Goal: Information Seeking & Learning: Learn about a topic

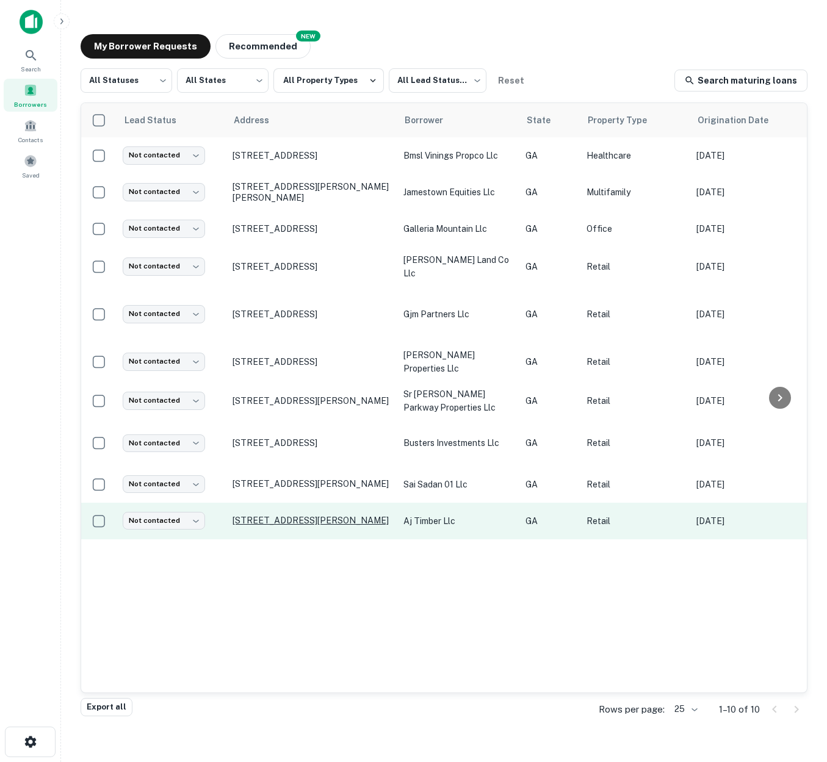
click at [298, 515] on p "1151 Industrial Park Dr Marietta, GA30062" at bounding box center [312, 520] width 159 height 11
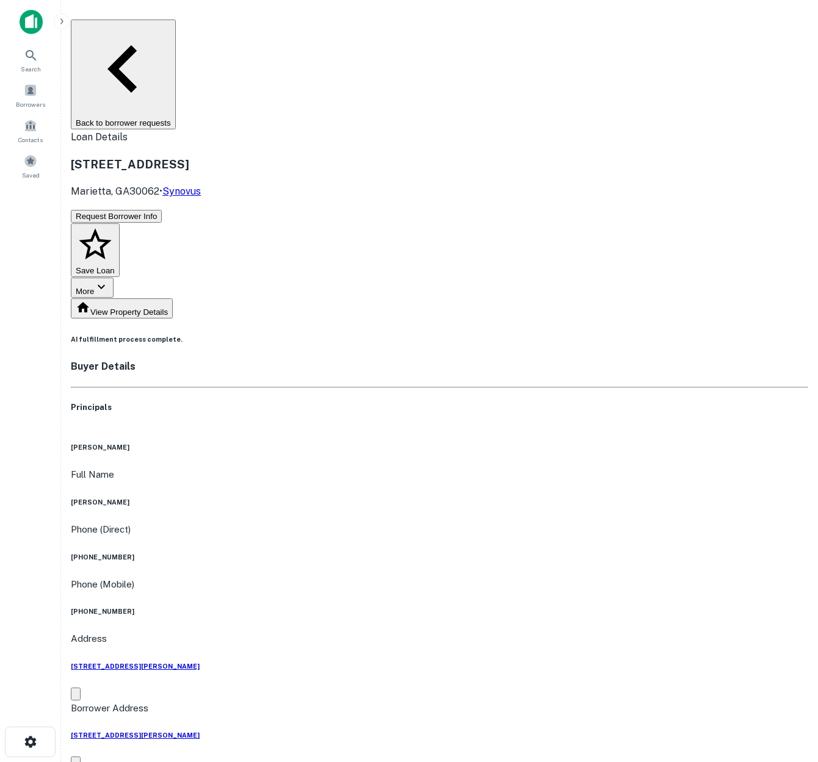
click at [167, 299] on button "View Property Details" at bounding box center [122, 309] width 102 height 20
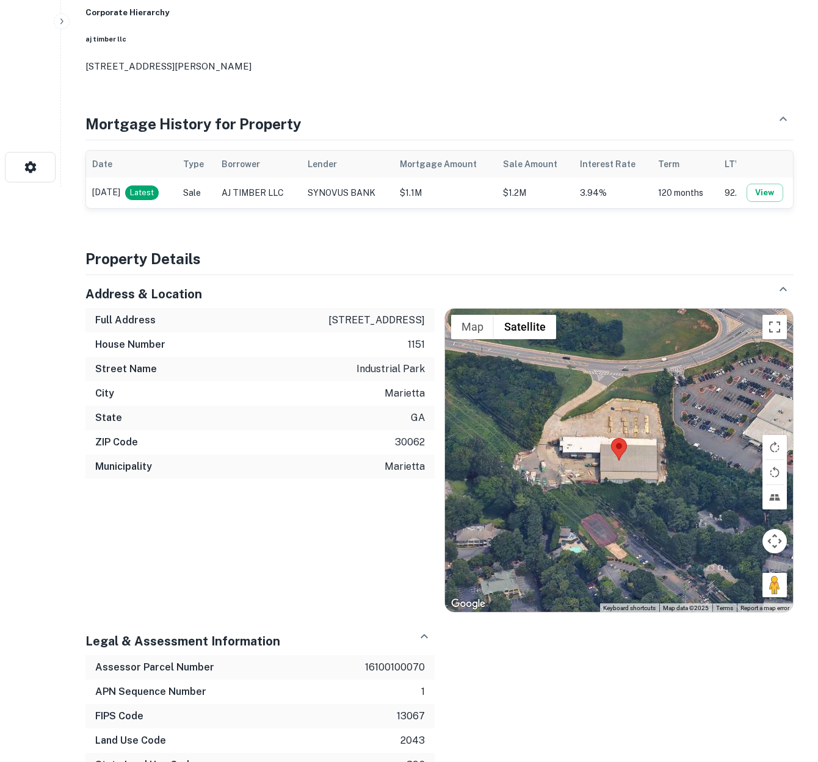
scroll to position [370, 0]
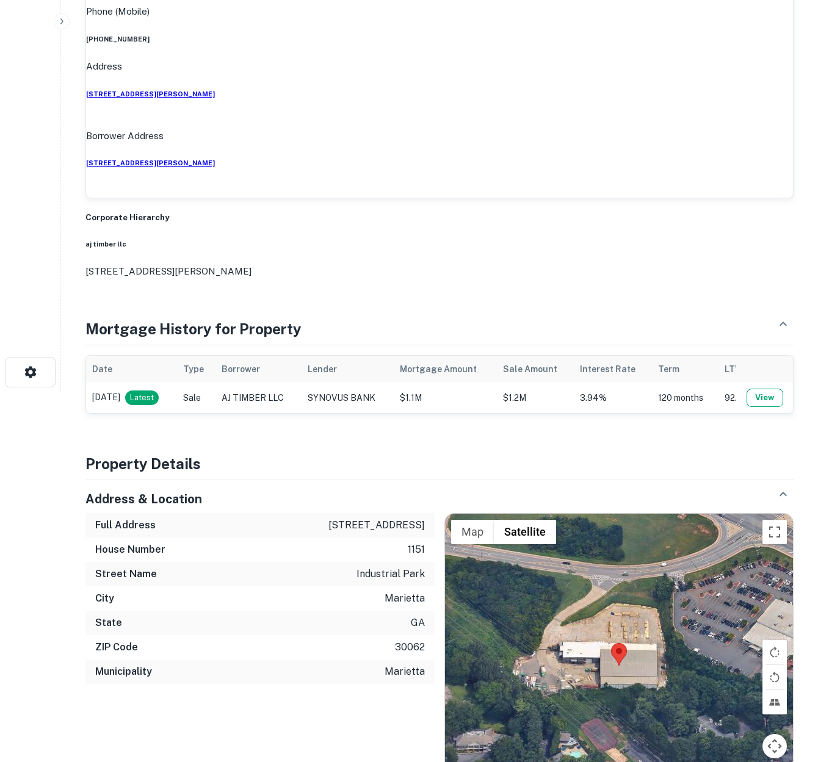
click at [770, 389] on button "View" at bounding box center [765, 398] width 37 height 18
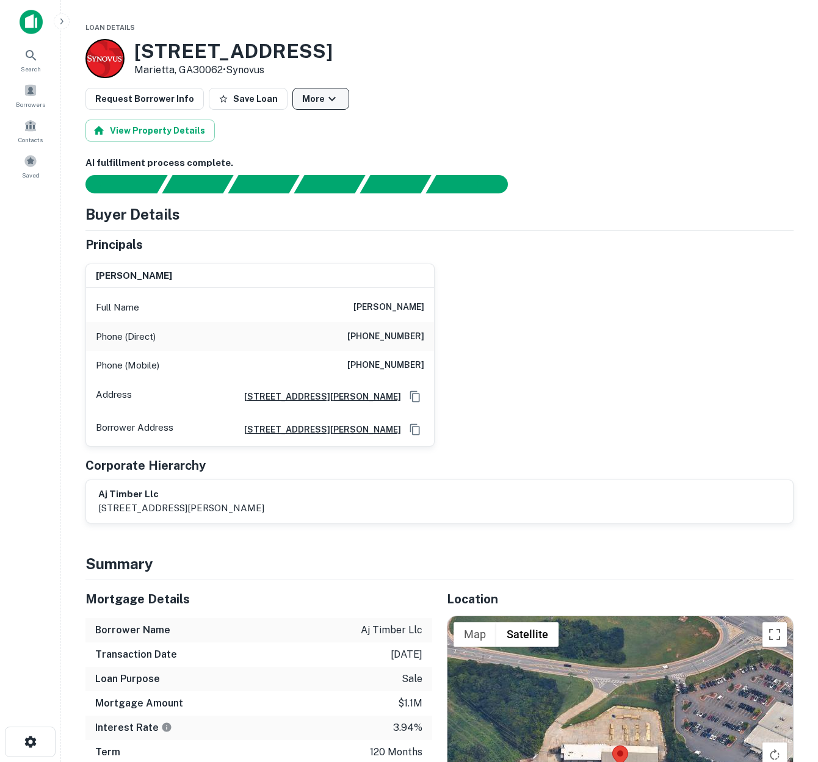
click at [325, 101] on icon "button" at bounding box center [332, 99] width 15 height 15
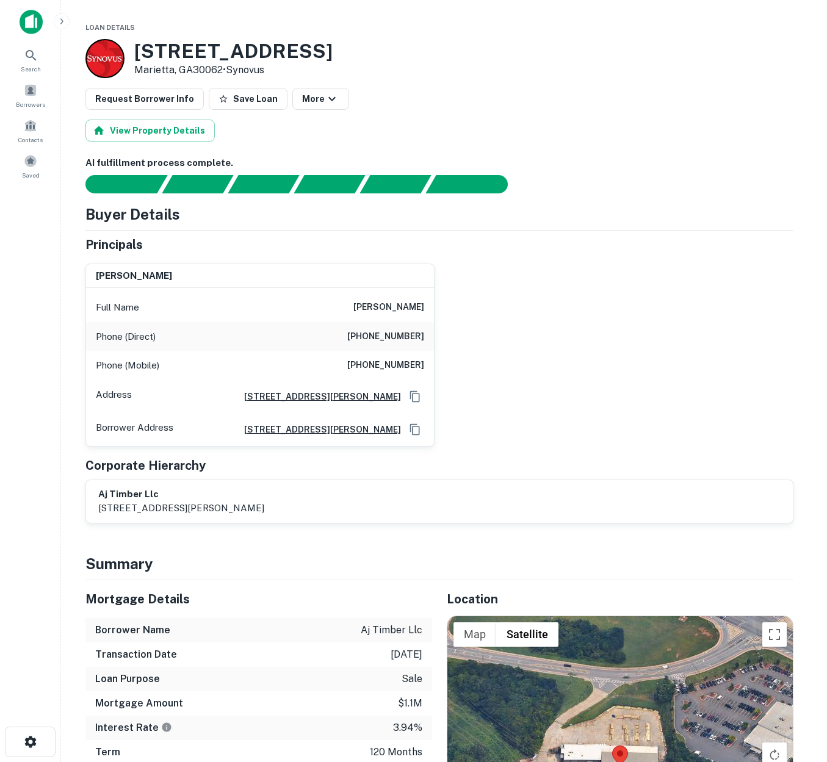
click at [427, 762] on div at bounding box center [409, 762] width 818 height 0
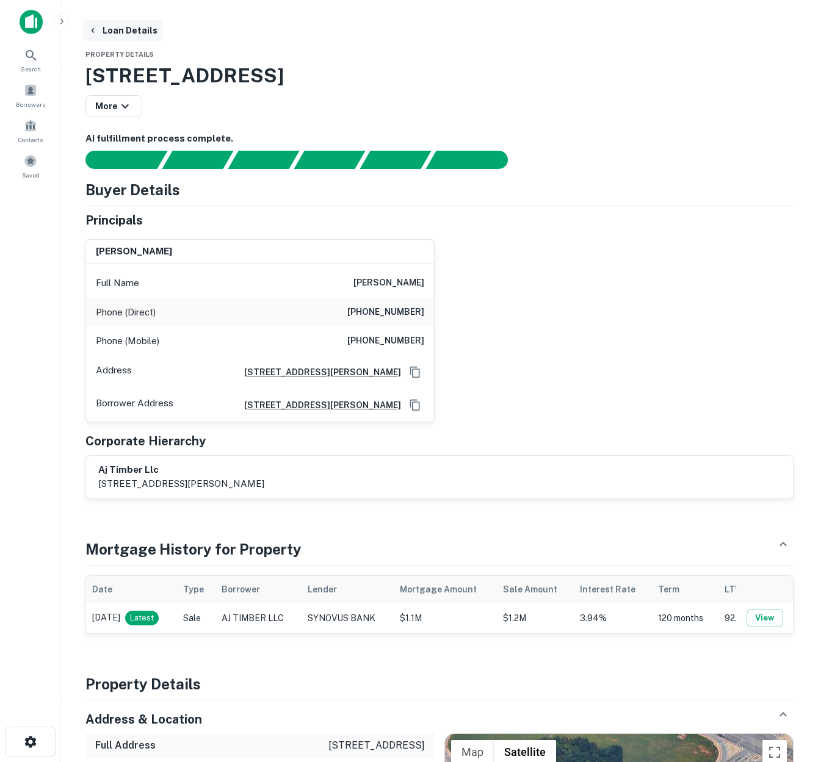
click at [96, 30] on icon "button" at bounding box center [93, 31] width 10 height 10
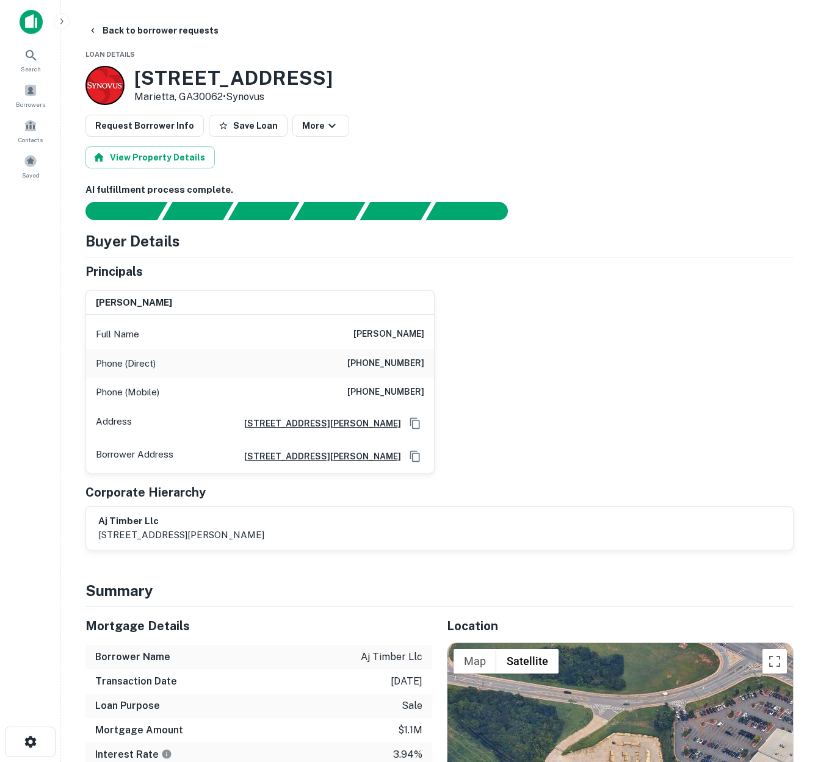
click at [96, 30] on icon "button" at bounding box center [93, 31] width 10 height 10
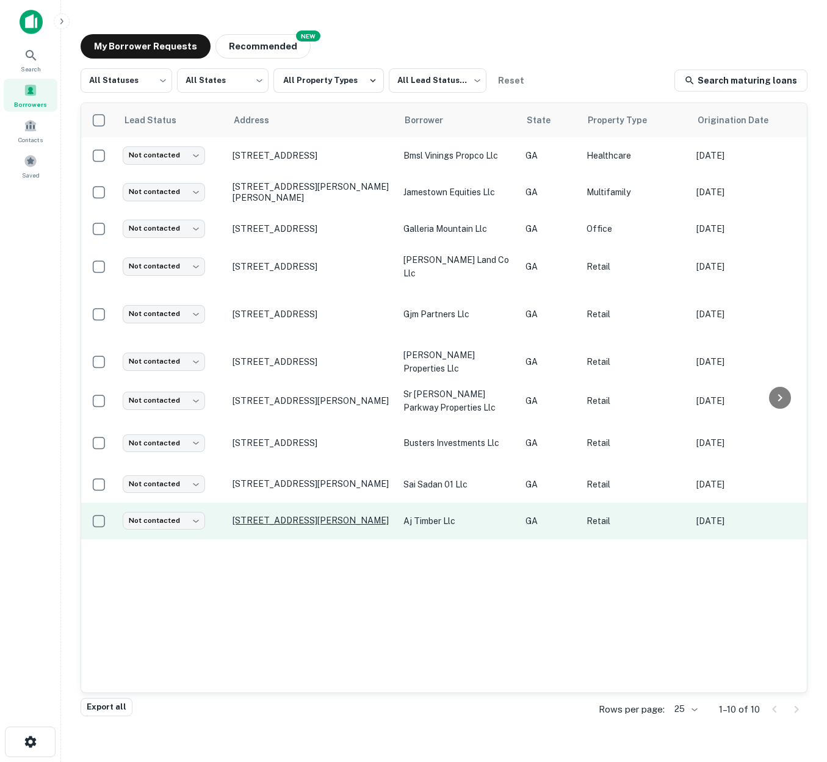
click at [380, 515] on p "1151 Industrial Park Dr Marietta, GA30062" at bounding box center [312, 520] width 159 height 11
click at [504, 515] on p "aj timber llc" at bounding box center [459, 521] width 110 height 13
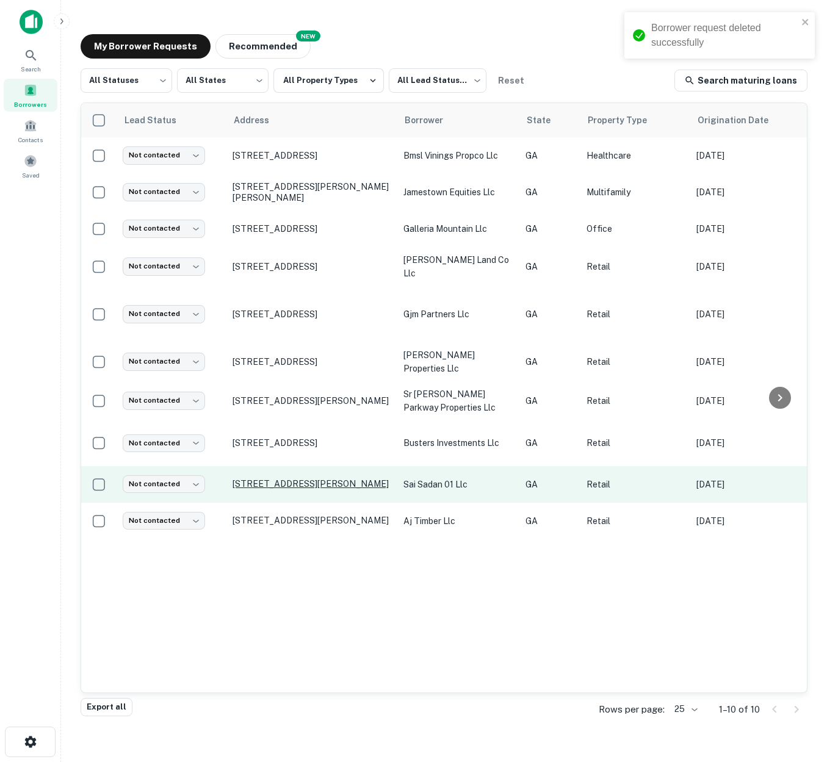
click at [369, 479] on p "4672 Sandy Plains Rd Roswell, GA30075" at bounding box center [312, 484] width 159 height 11
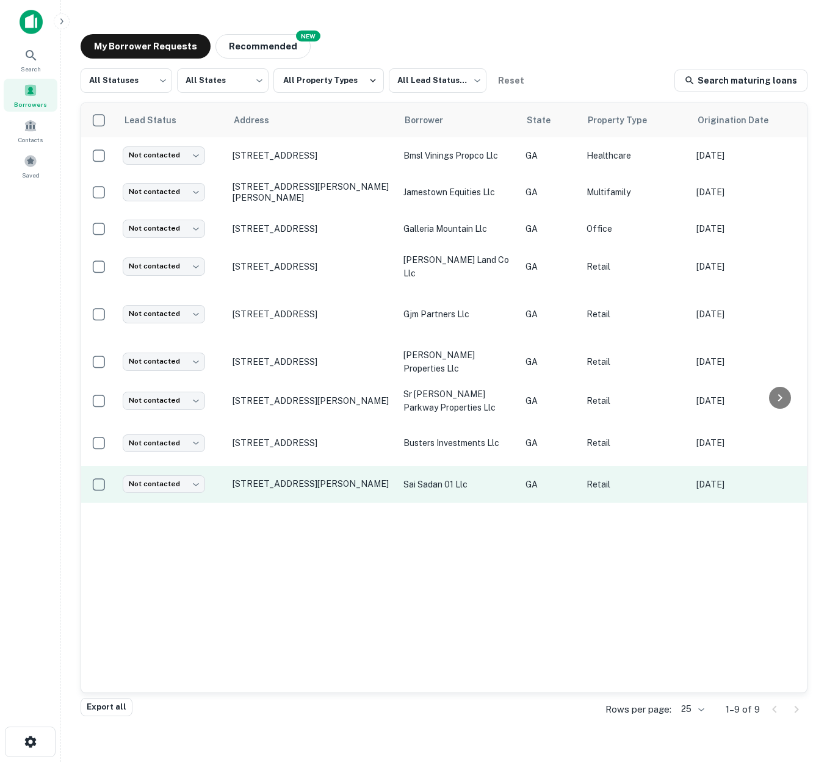
click at [501, 478] on p "sai sadan 01 llc" at bounding box center [459, 484] width 110 height 13
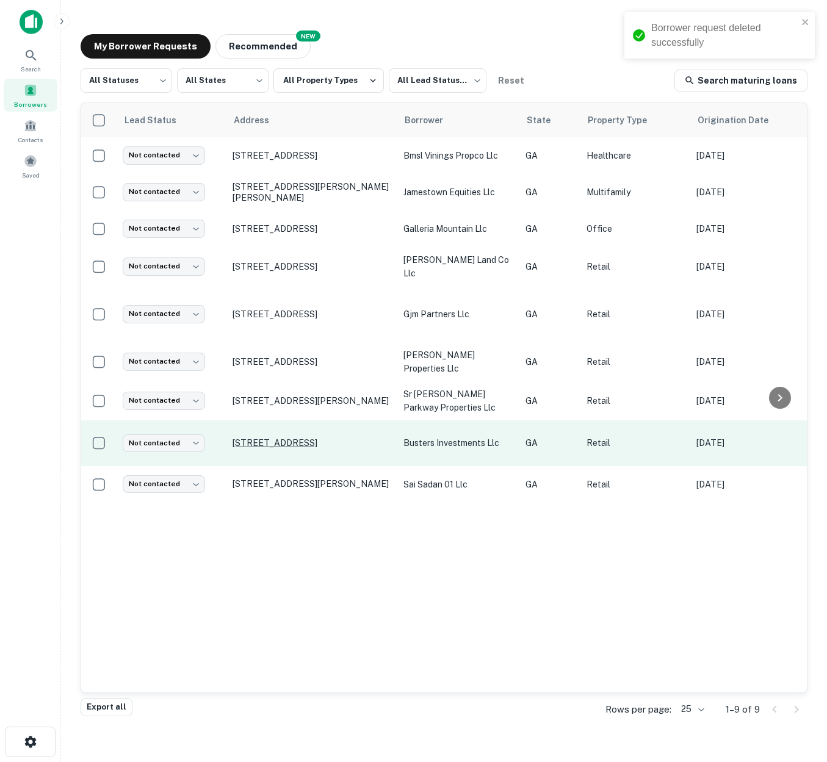
click at [385, 438] on p "6658 Oak Ridge Commerce Way Austell, GA30168" at bounding box center [312, 443] width 159 height 11
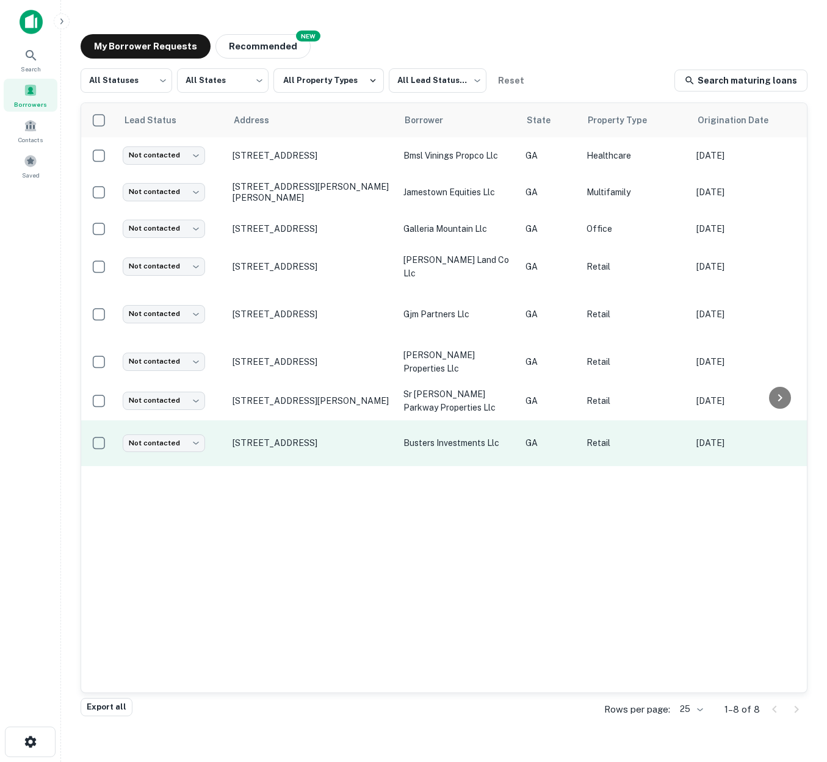
click at [556, 433] on td "GA" at bounding box center [550, 444] width 61 height 46
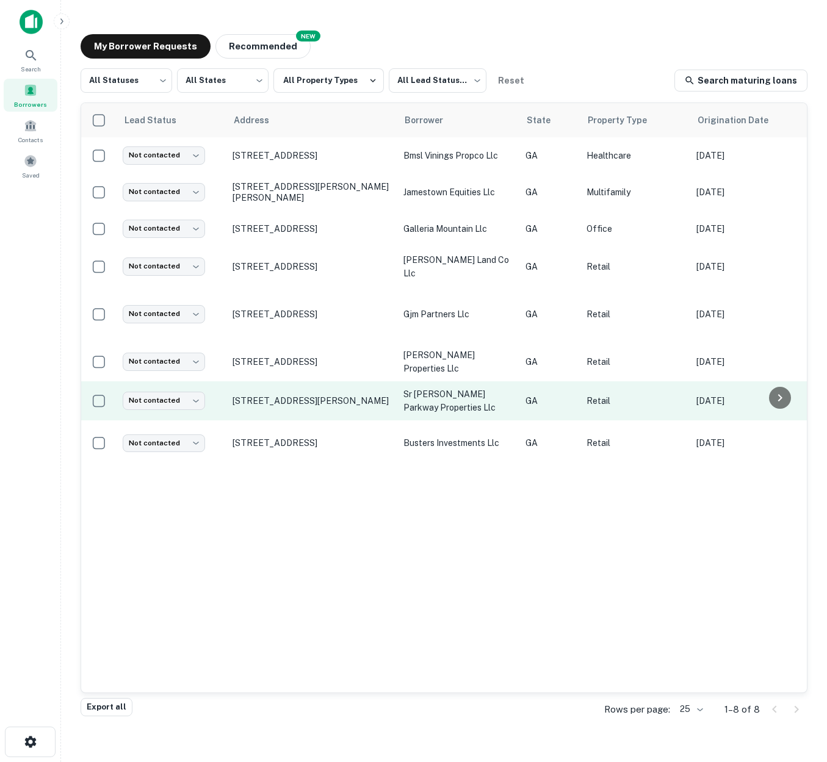
click at [496, 388] on p "sr cobb parkway properties llc" at bounding box center [459, 401] width 110 height 27
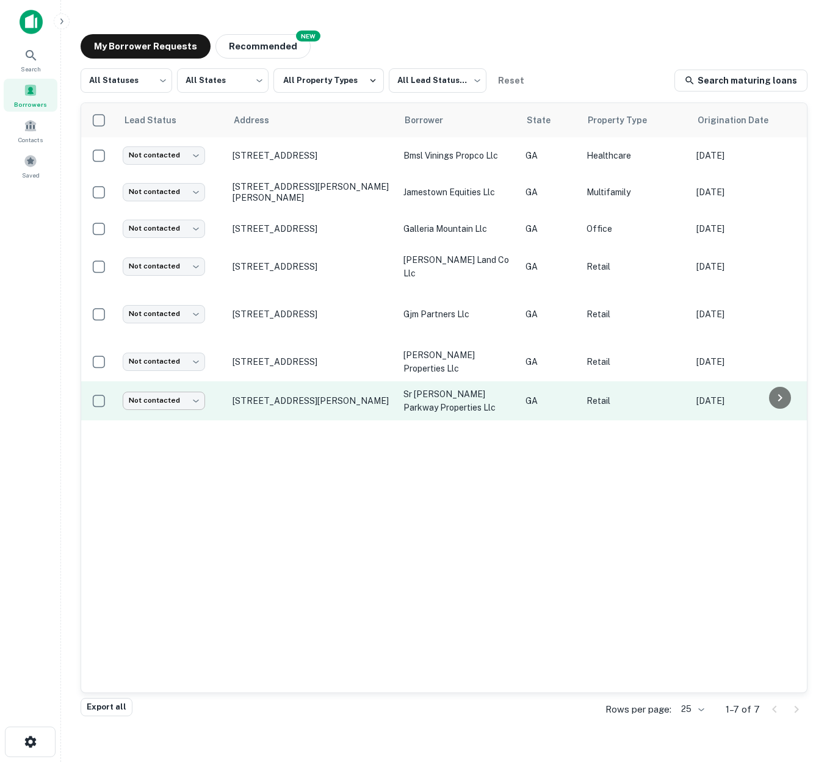
click at [187, 380] on body "Search Borrowers Contacts Saved My Borrower Requests NEW Recommended All Status…" at bounding box center [413, 381] width 827 height 762
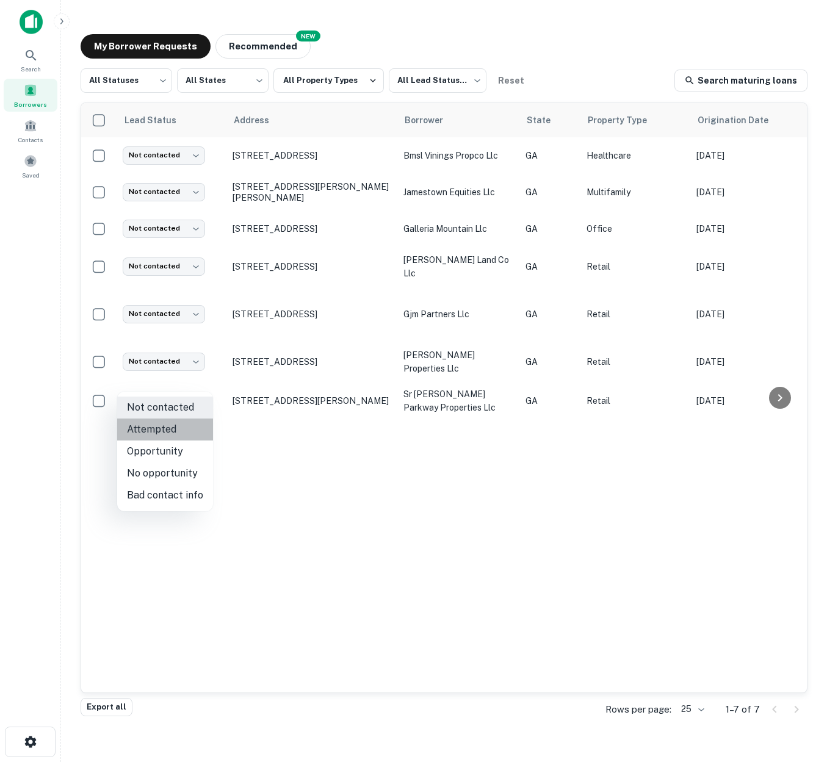
click at [170, 425] on li "Attempted" at bounding box center [165, 430] width 96 height 22
type input "*********"
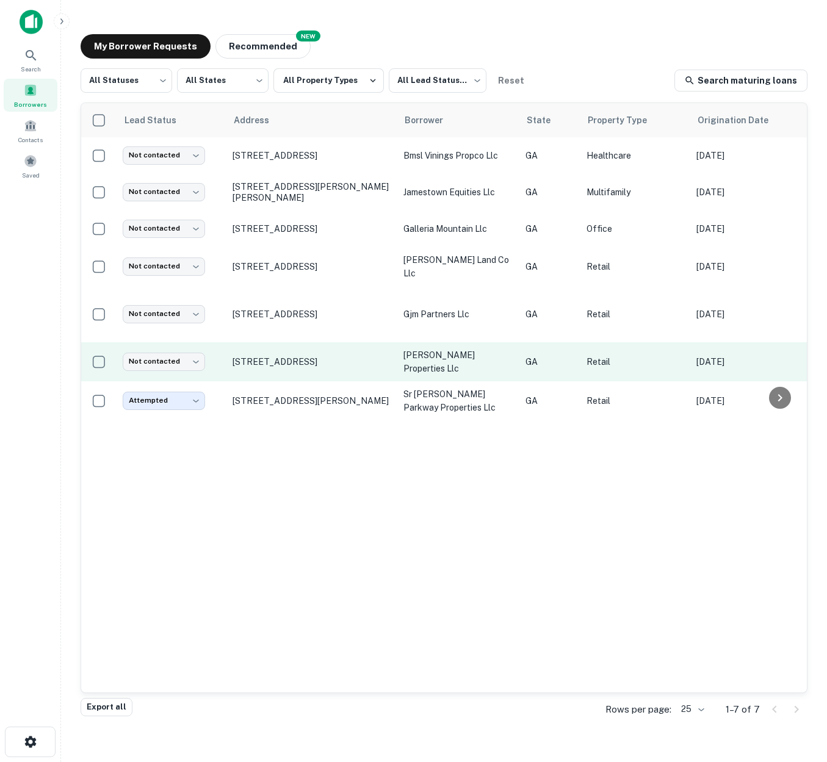
click at [513, 347] on td "[PERSON_NAME] properties llc" at bounding box center [458, 361] width 122 height 39
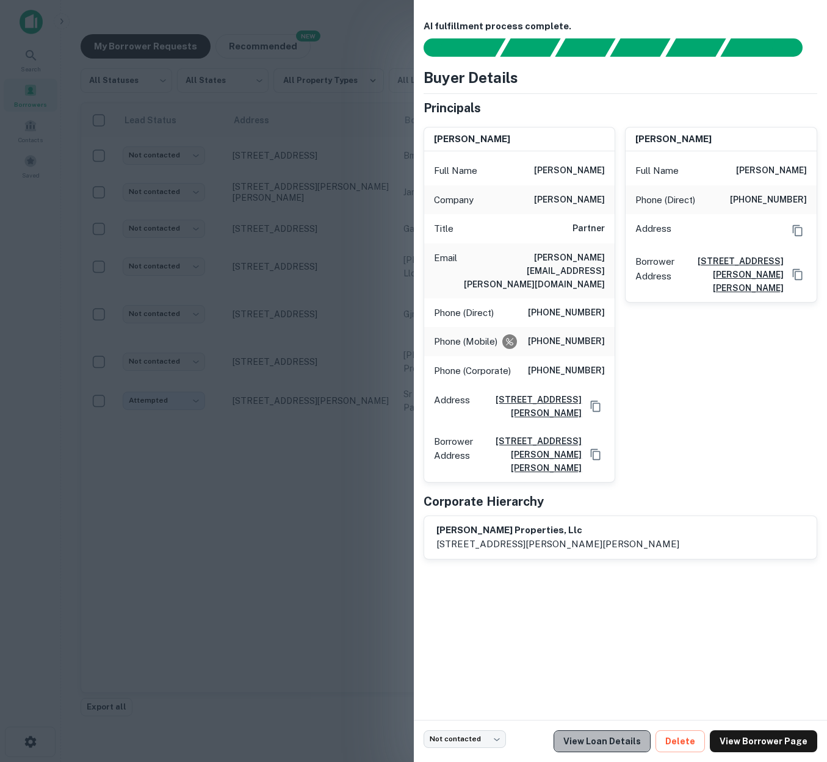
click at [618, 740] on link "View Loan Details" at bounding box center [602, 742] width 97 height 22
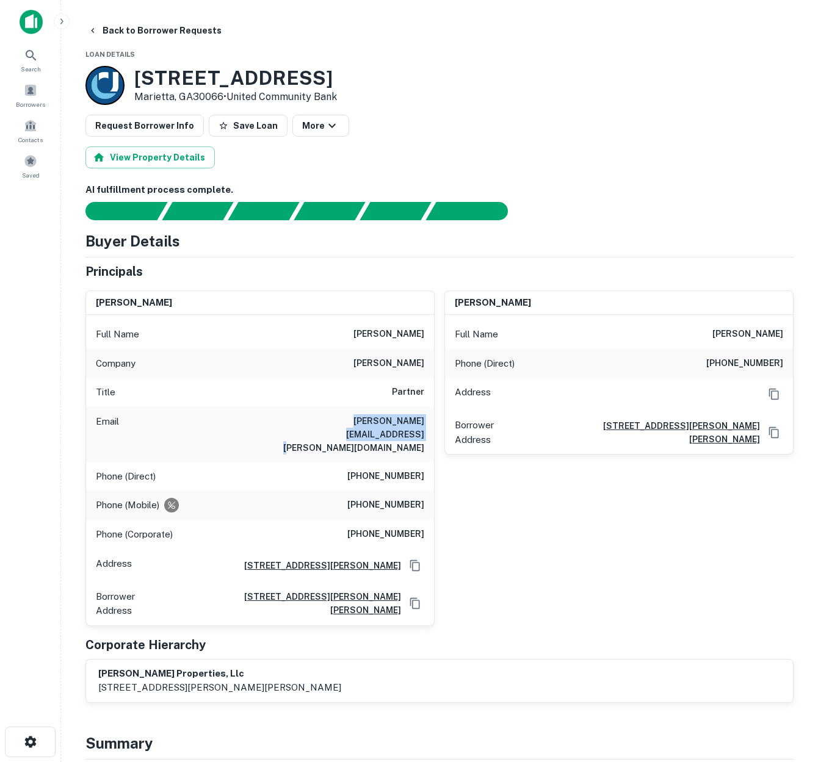
drag, startPoint x: 293, startPoint y: 420, endPoint x: 416, endPoint y: 427, distance: 123.5
click at [416, 427] on div "Email john.boykin@colemantalley.com" at bounding box center [260, 434] width 348 height 55
copy h6 "john.boykin@colemantalley.com"
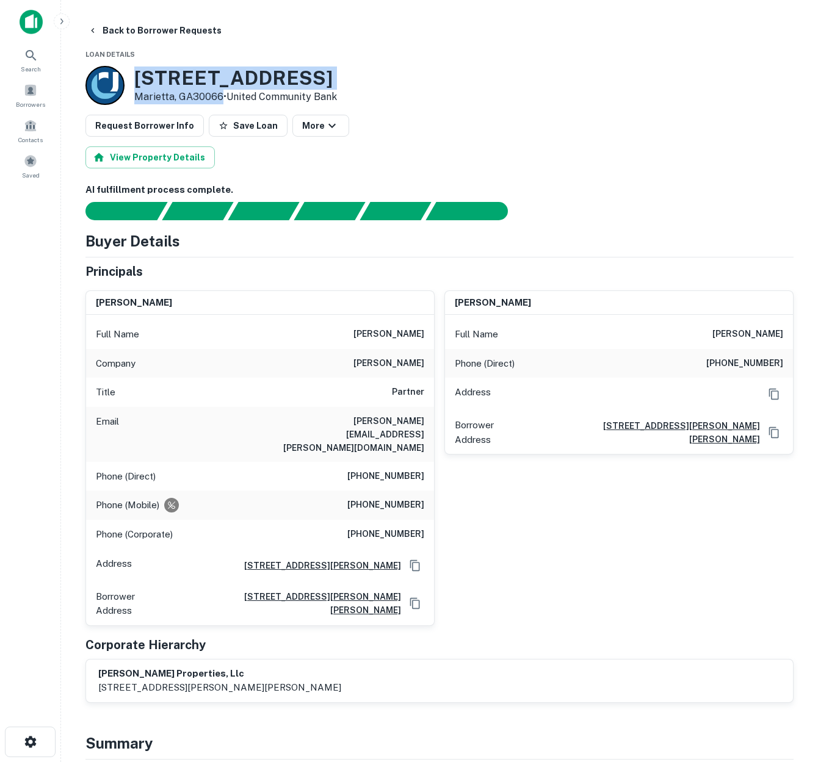
drag, startPoint x: 139, startPoint y: 78, endPoint x: 219, endPoint y: 102, distance: 83.0
click at [219, 102] on div "3028 Canton Rd Marietta, GA30066 • United Community Bank" at bounding box center [235, 86] width 203 height 38
copy div "[STREET_ADDRESS]"
click at [95, 34] on icon "button" at bounding box center [93, 31] width 10 height 10
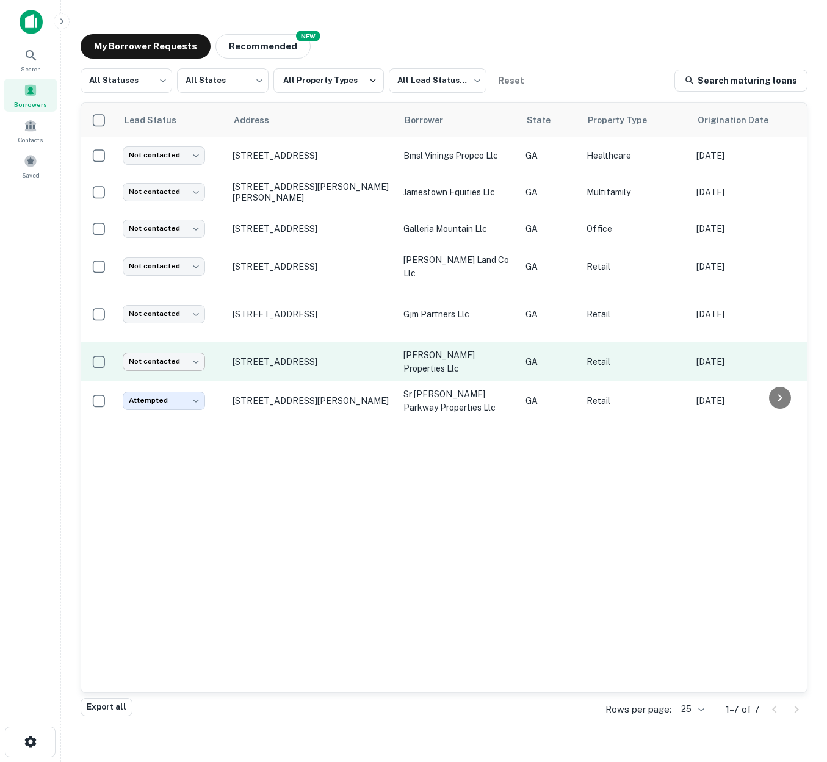
click at [198, 348] on body "Search Borrowers Contacts Saved My Borrower Requests NEW Recommended All Status…" at bounding box center [413, 381] width 827 height 762
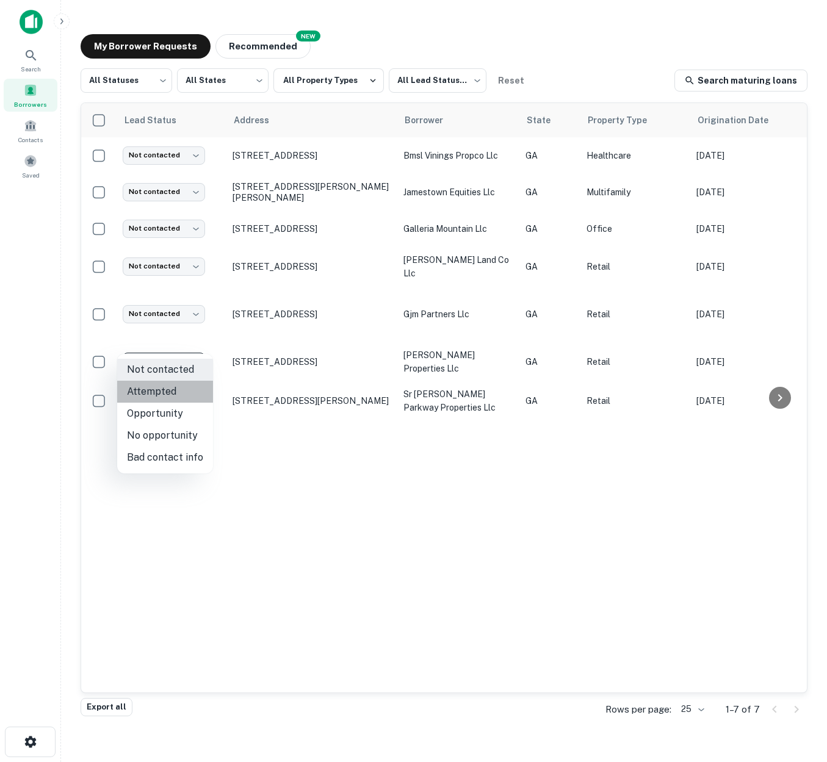
click at [171, 389] on li "Attempted" at bounding box center [165, 392] width 96 height 22
type input "*********"
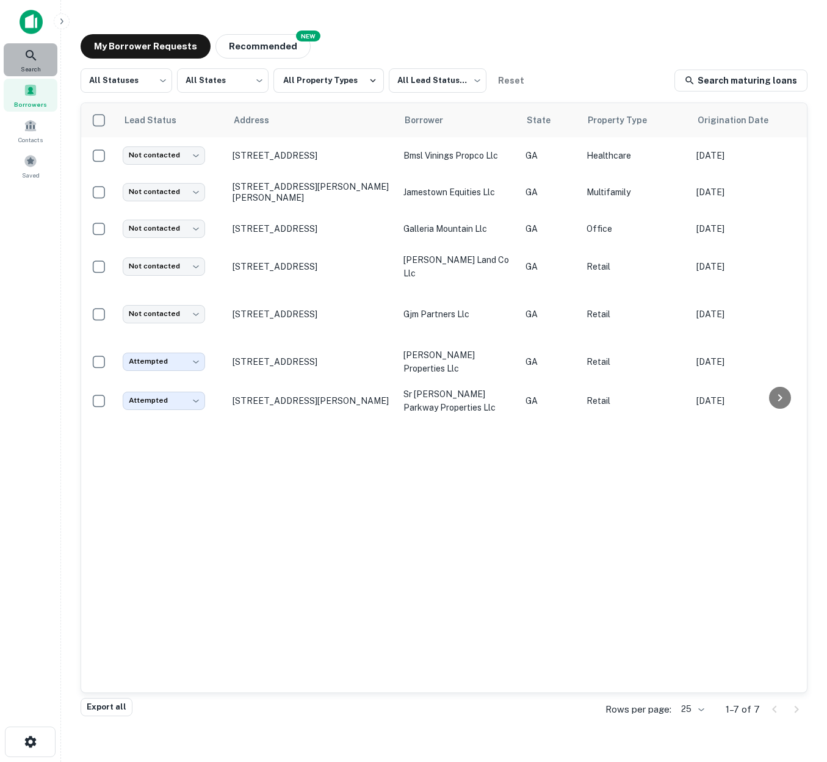
click at [33, 55] on icon at bounding box center [31, 55] width 10 height 10
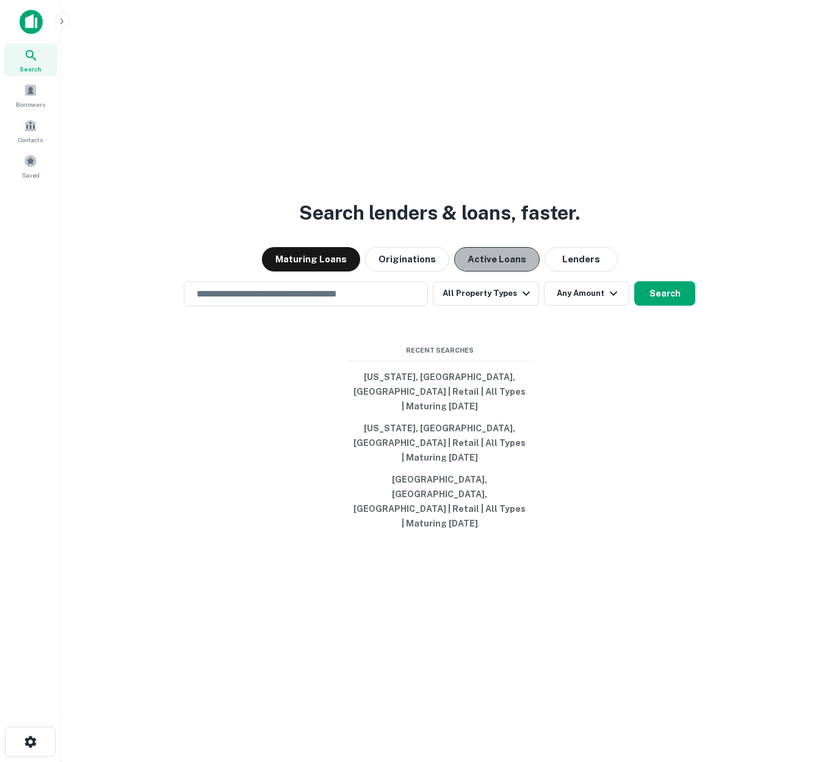
click at [501, 272] on button "Active Loans" at bounding box center [496, 259] width 85 height 24
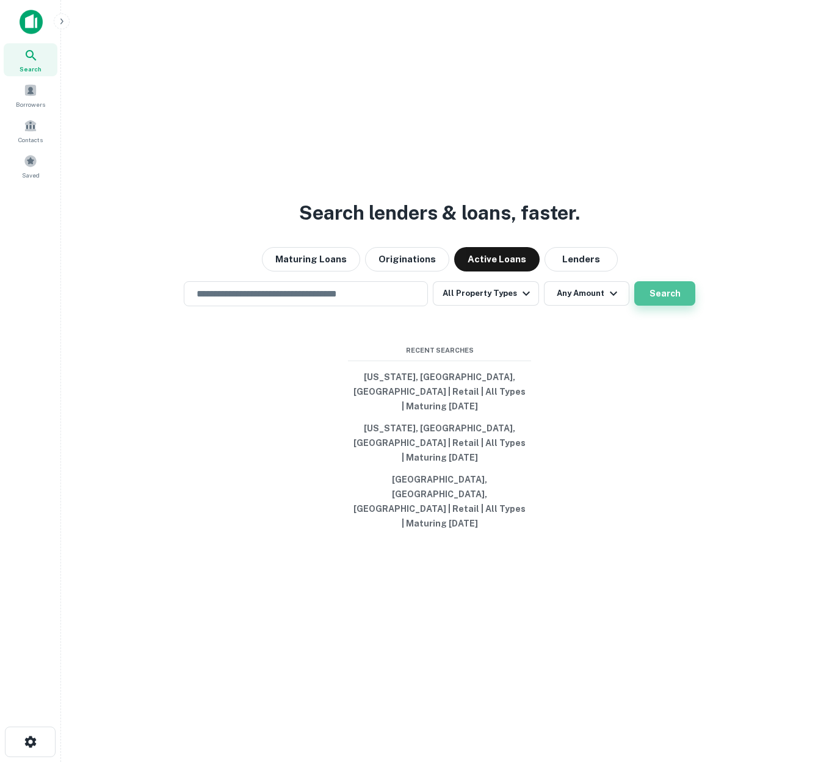
click at [667, 306] on button "Search" at bounding box center [664, 293] width 61 height 24
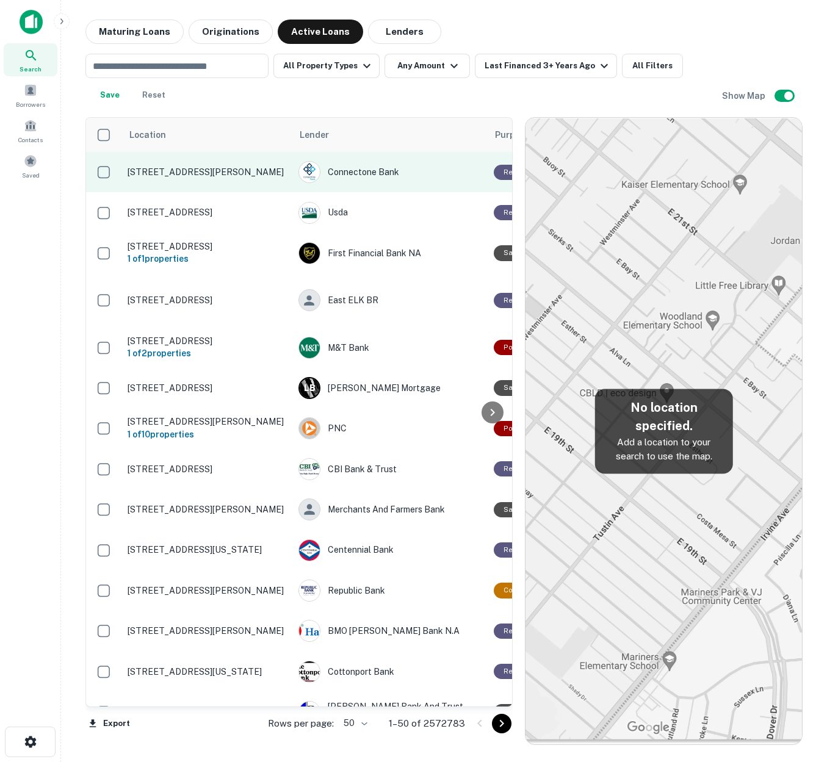
click at [212, 174] on p "1221 Miner Rd Lantana, FL33462" at bounding box center [207, 172] width 159 height 11
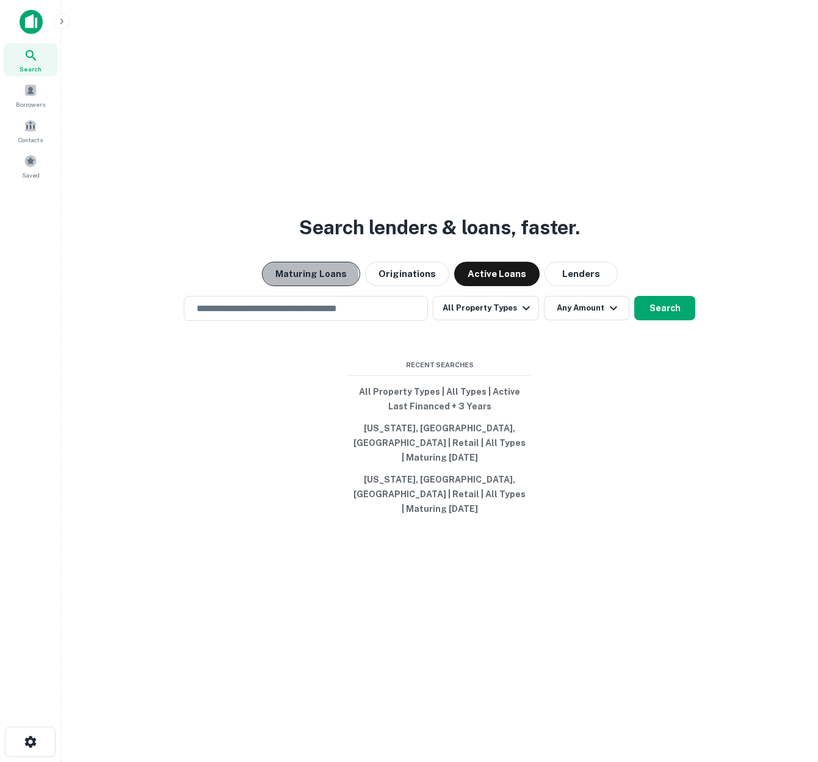
click at [306, 286] on button "Maturing Loans" at bounding box center [311, 274] width 98 height 24
click at [520, 316] on icon "button" at bounding box center [526, 308] width 15 height 15
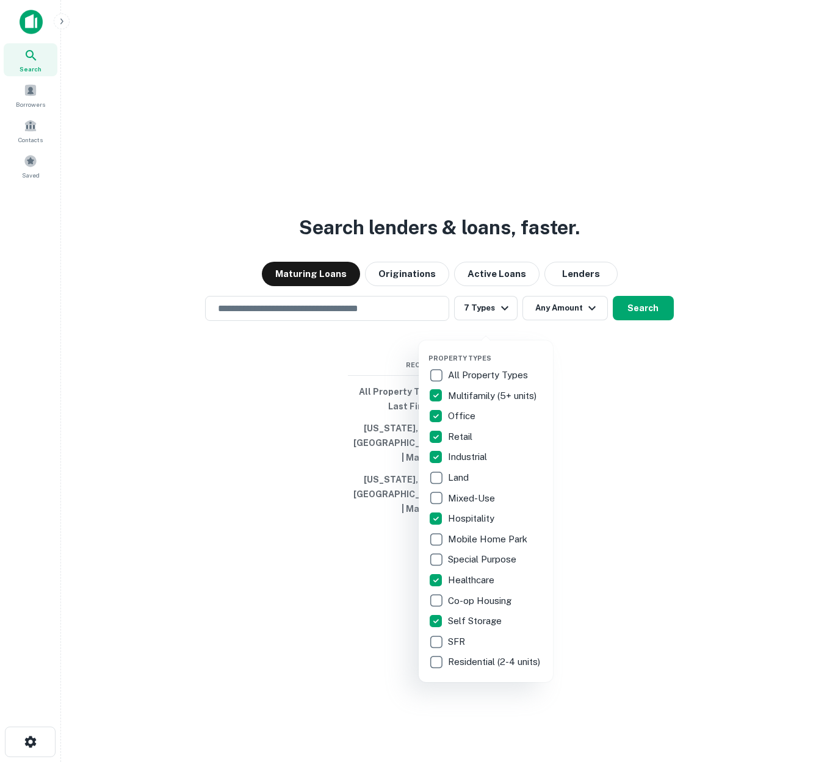
click at [574, 327] on div at bounding box center [413, 381] width 827 height 762
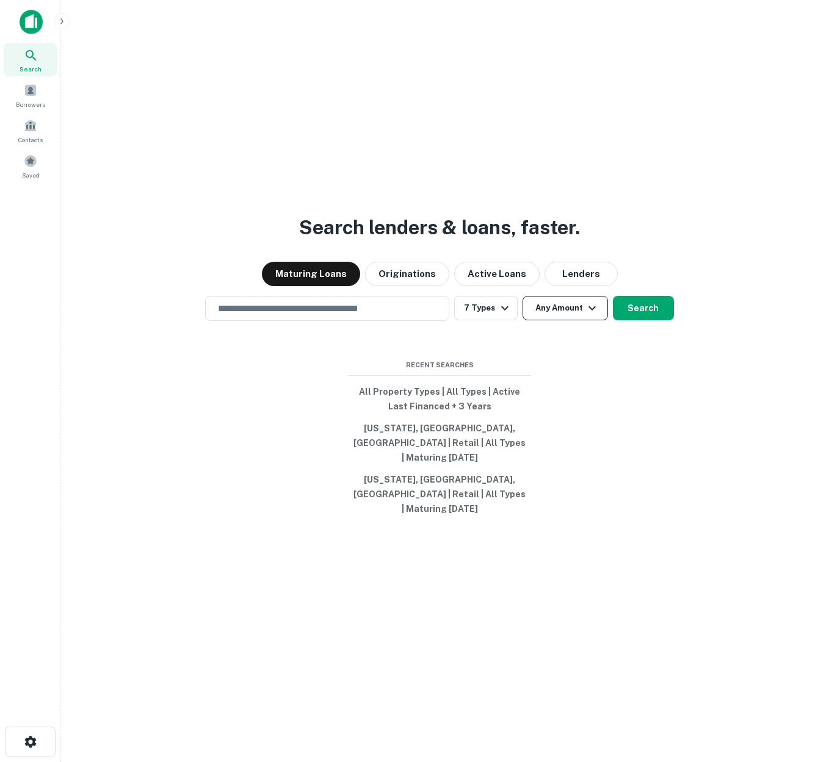
click at [581, 321] on button "Any Amount" at bounding box center [565, 308] width 85 height 24
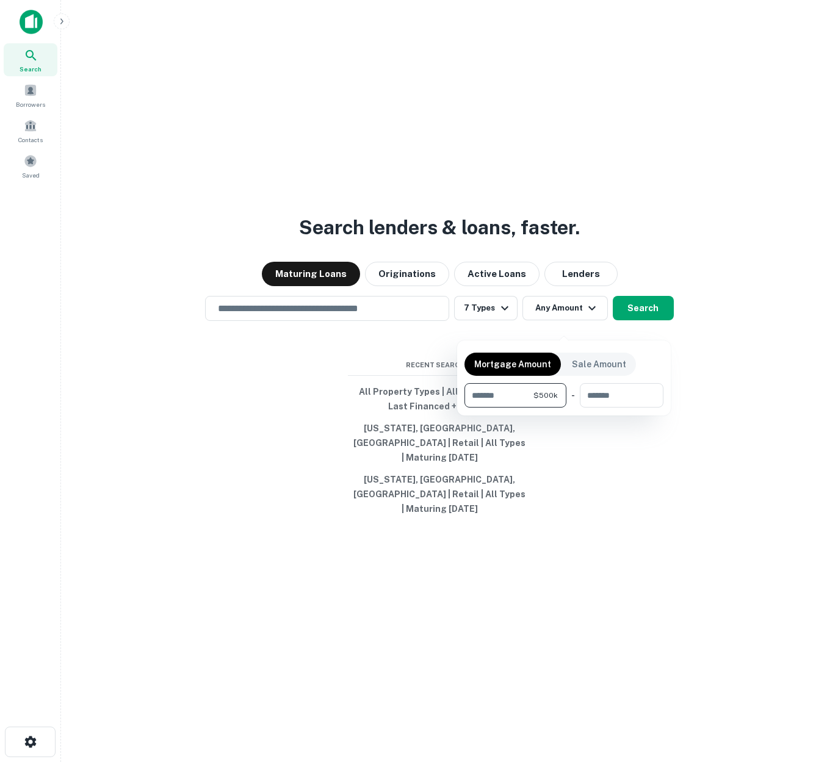
type input "******"
click at [504, 566] on div at bounding box center [413, 381] width 827 height 762
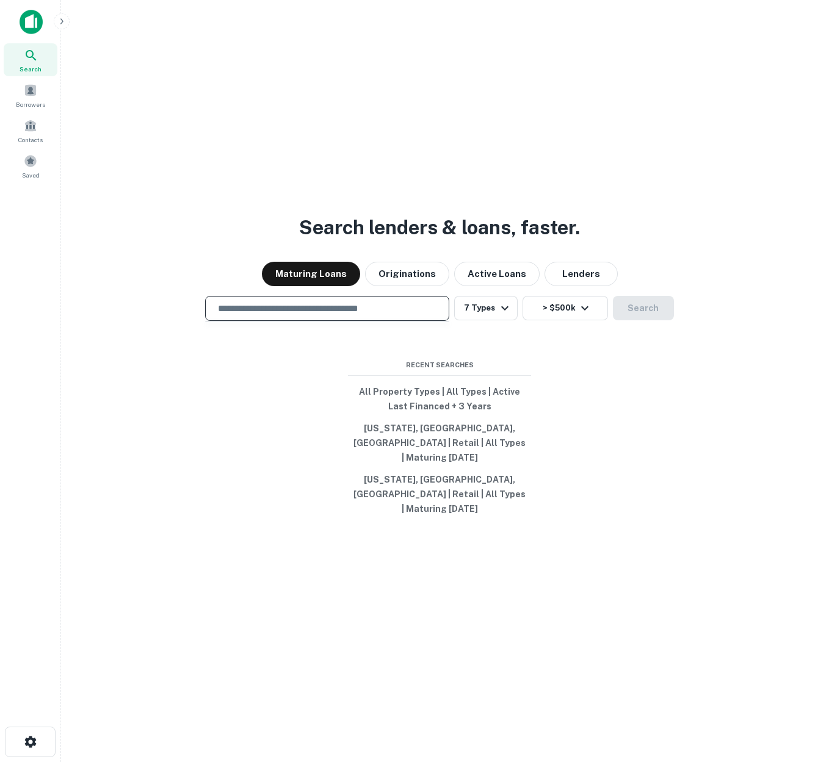
click at [410, 316] on input "text" at bounding box center [327, 309] width 233 height 14
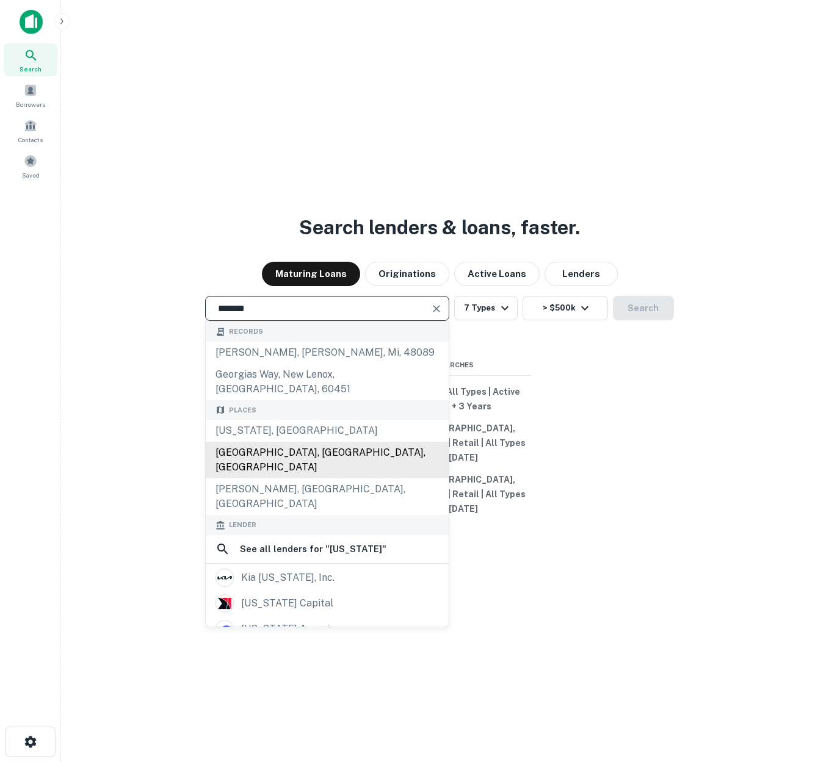
click at [283, 450] on div "Atlanta, GA, USA" at bounding box center [327, 460] width 243 height 37
type input "**********"
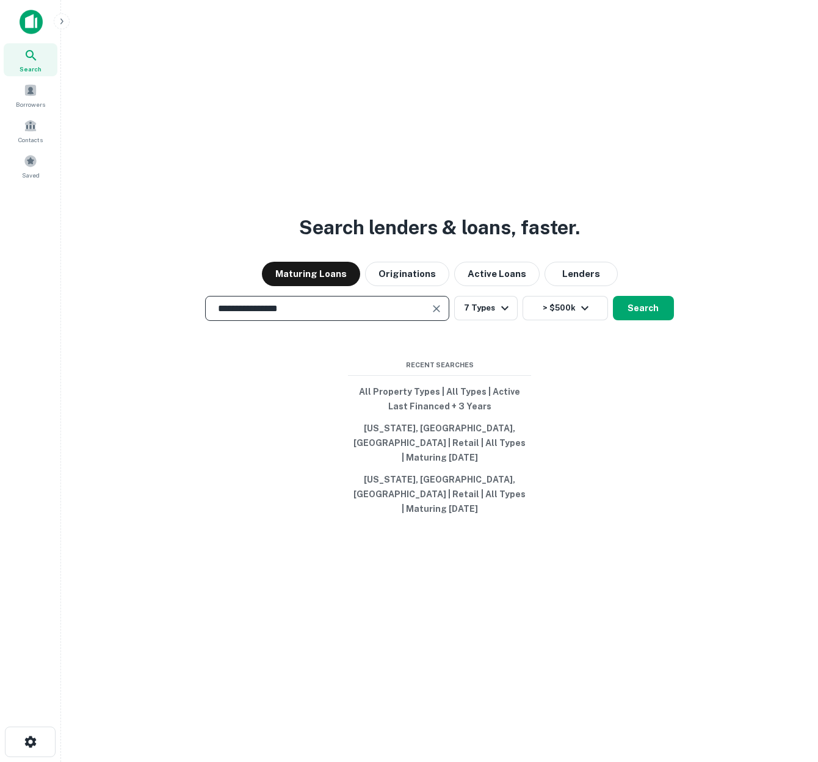
click at [632, 435] on div "**********" at bounding box center [439, 410] width 737 height 762
click at [634, 321] on button "Search" at bounding box center [643, 308] width 61 height 24
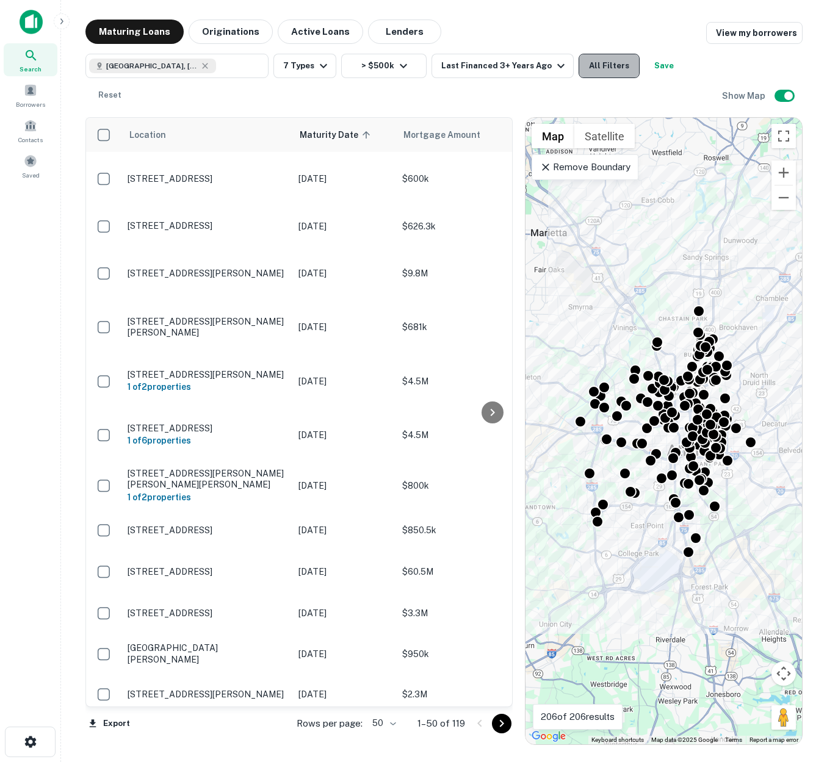
click at [594, 67] on button "All Filters" at bounding box center [609, 66] width 61 height 24
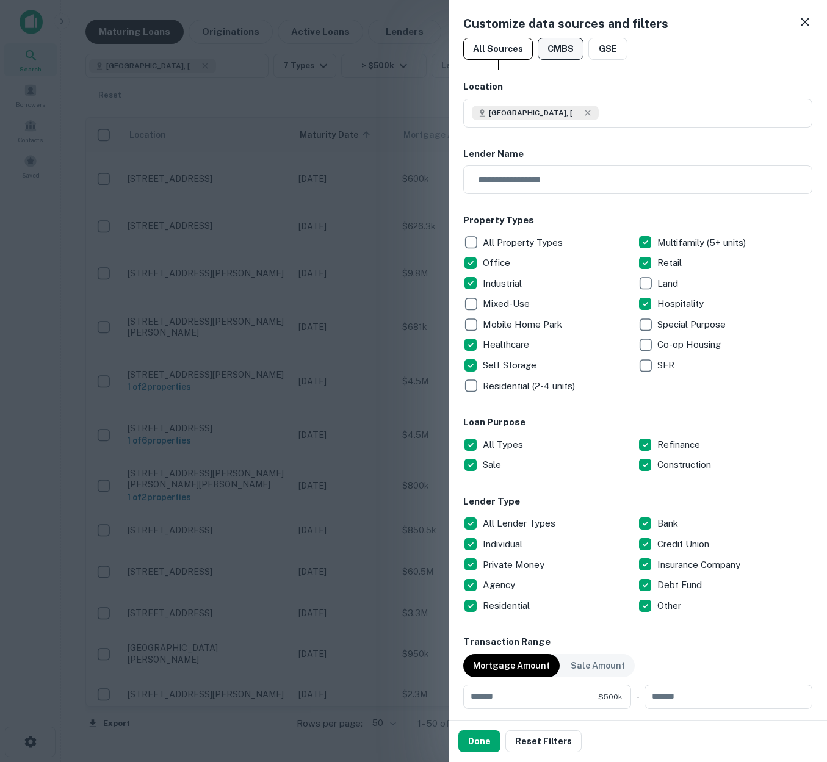
click at [559, 48] on button "CMBS" at bounding box center [561, 49] width 46 height 22
click at [512, 48] on button "All Sources" at bounding box center [498, 49] width 70 height 22
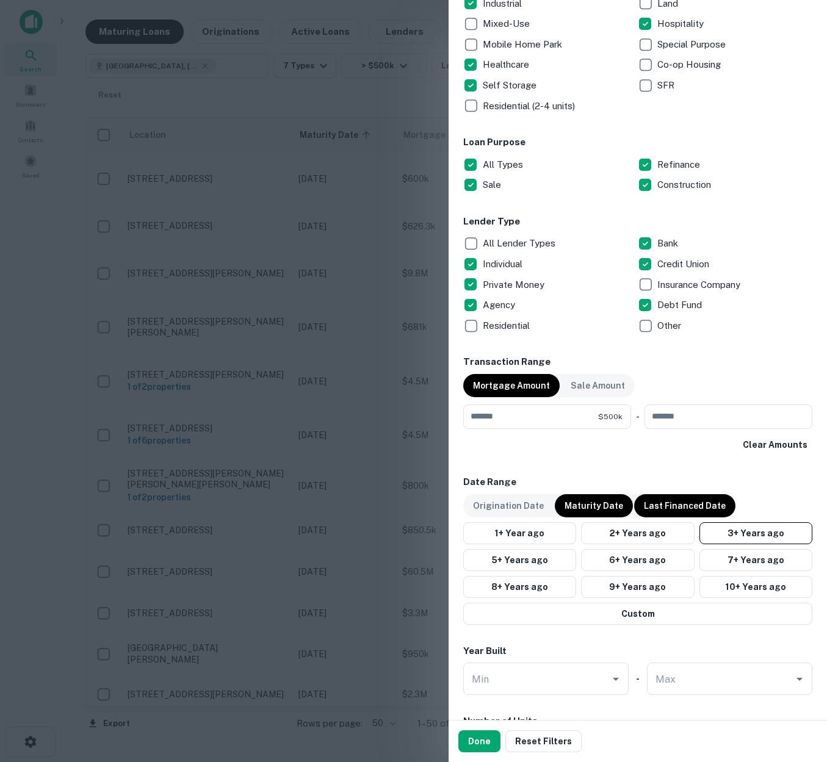
scroll to position [311, 0]
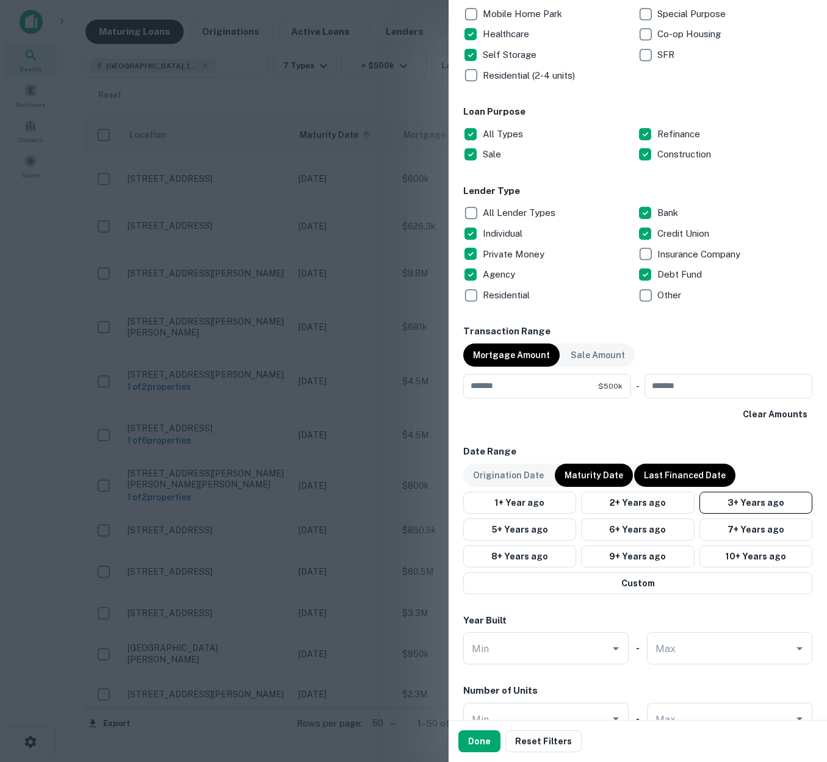
click at [580, 477] on p "Maturity Date" at bounding box center [594, 475] width 59 height 13
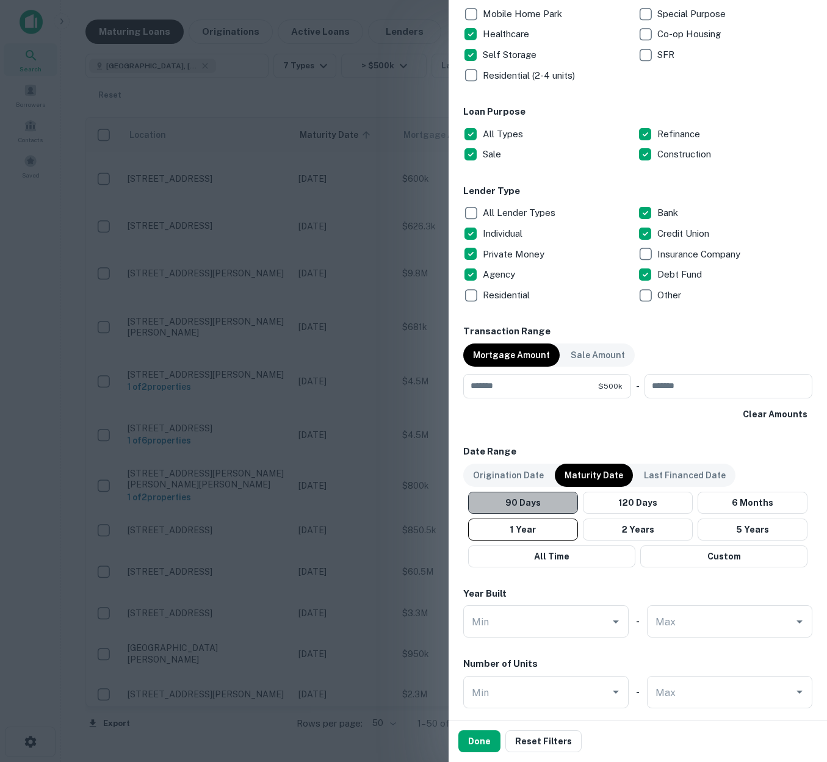
click at [535, 495] on button "90 Days" at bounding box center [523, 503] width 110 height 22
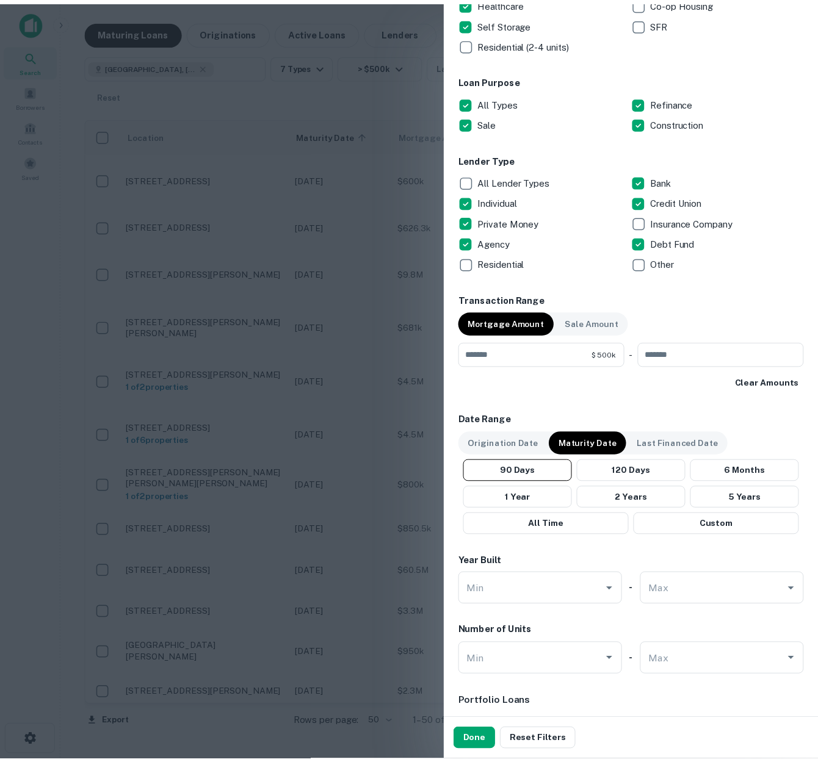
scroll to position [430, 0]
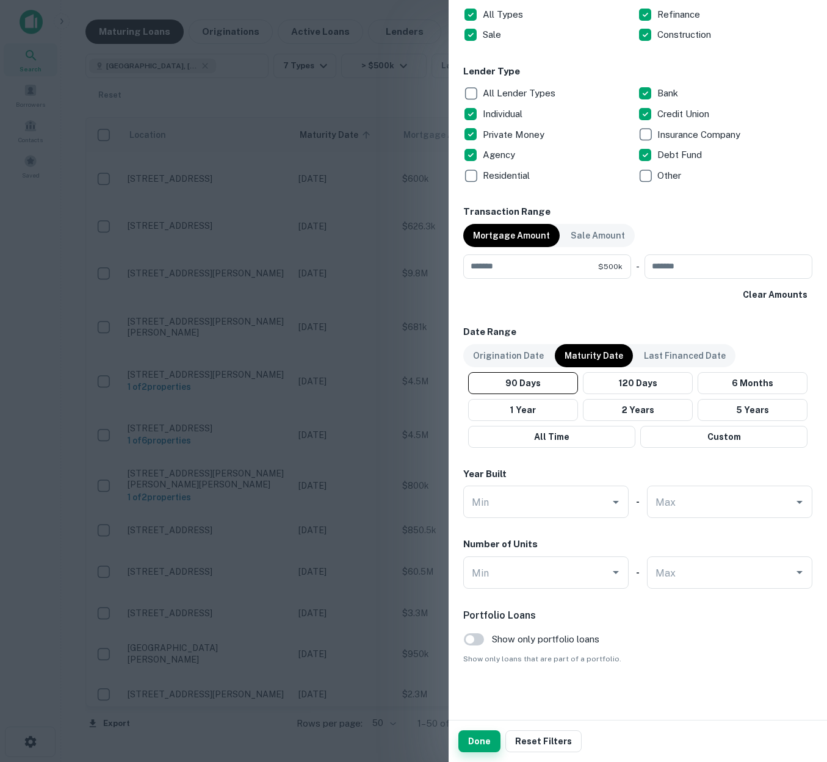
click at [480, 739] on button "Done" at bounding box center [479, 742] width 42 height 22
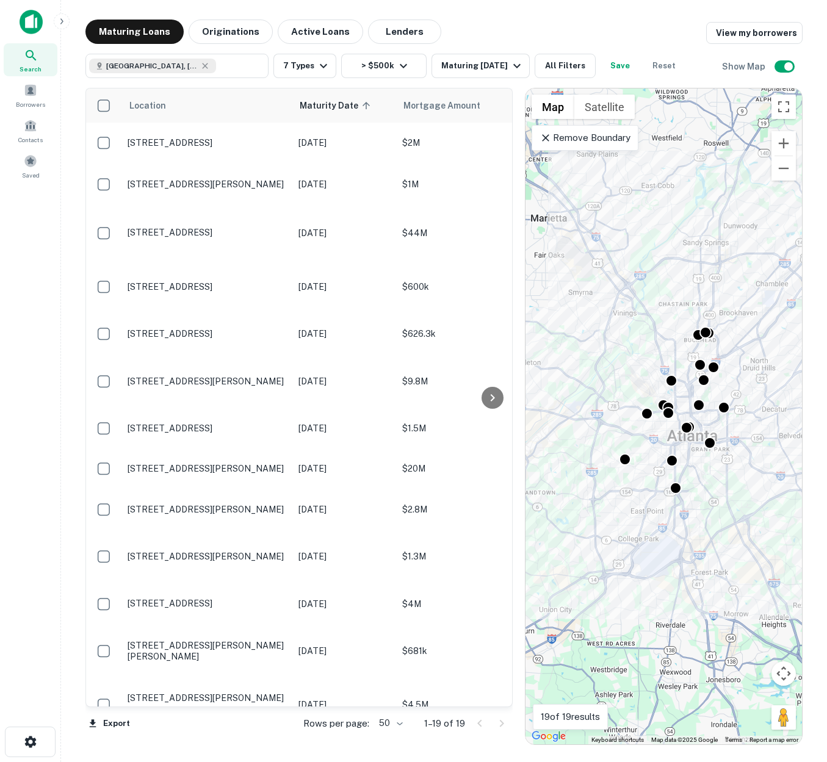
click at [400, 725] on body "Search Borrowers Contacts Saved Maturing Loans Originations Active Loans Lender…" at bounding box center [413, 381] width 827 height 762
click at [394, 733] on li "100" at bounding box center [389, 737] width 35 height 22
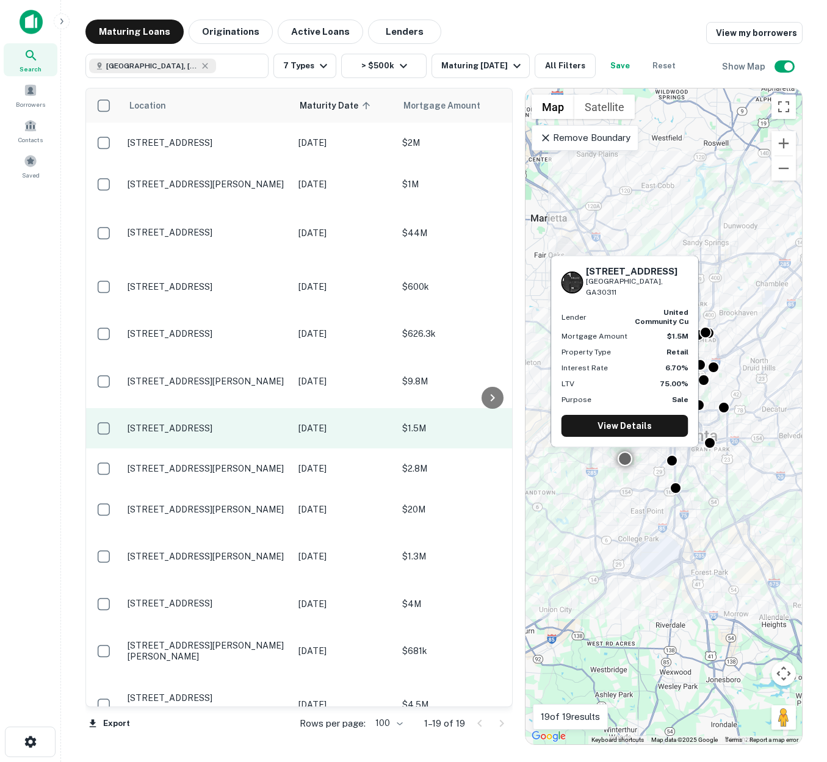
click at [250, 433] on p "2324 Cascade Rd Sw Atlanta, GA30311" at bounding box center [207, 428] width 159 height 11
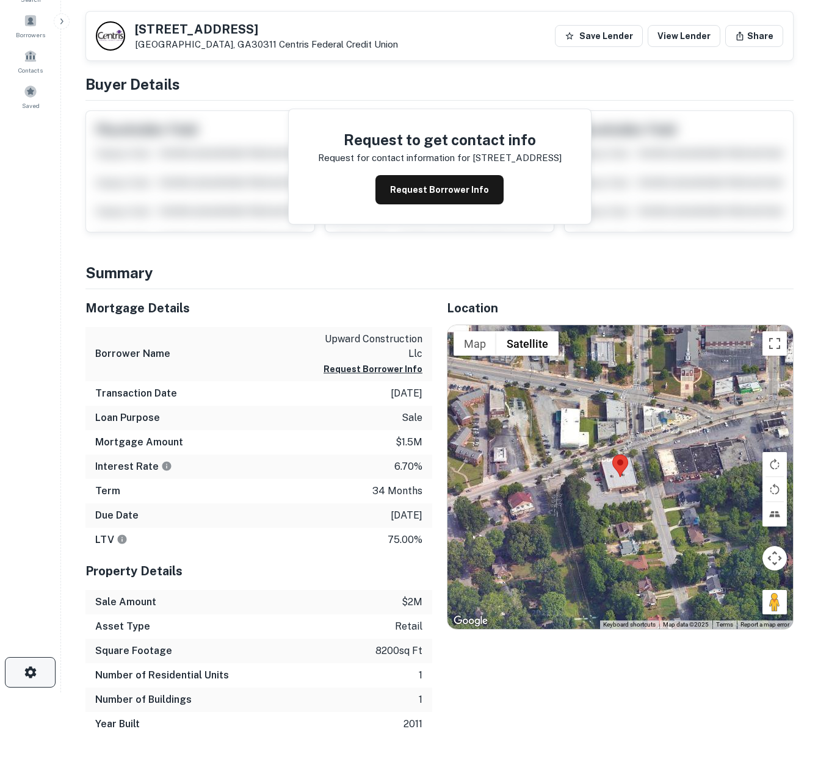
scroll to position [7, 0]
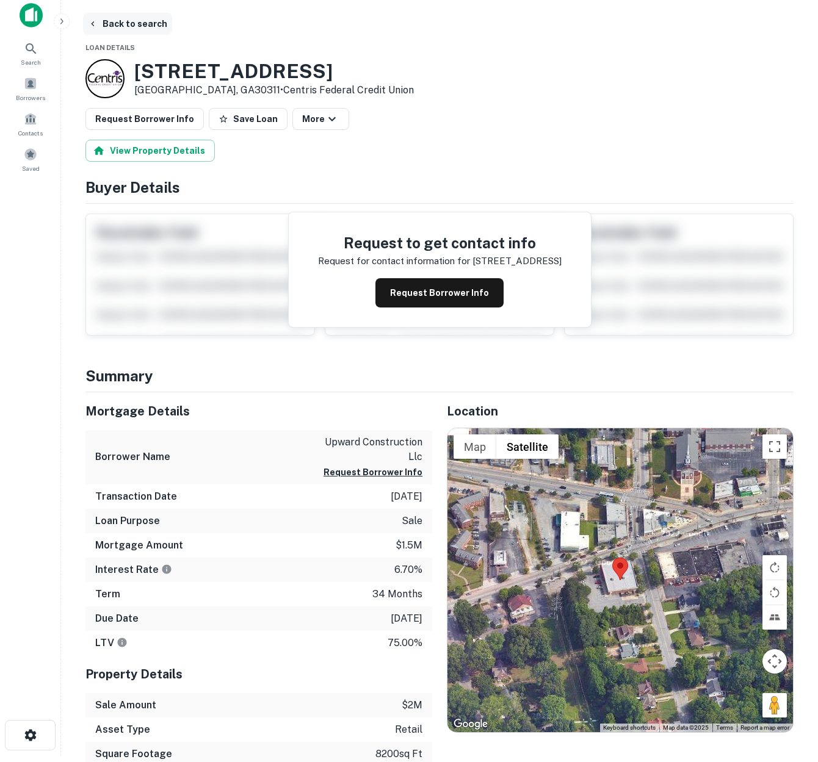
click at [136, 27] on button "Back to search" at bounding box center [127, 24] width 89 height 22
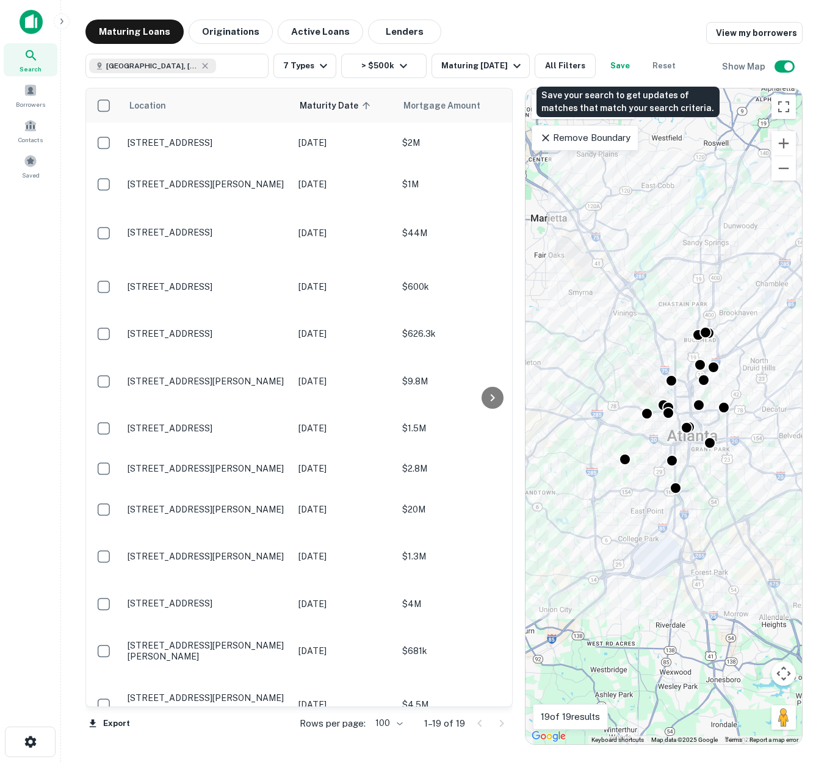
click at [631, 65] on button "Save" at bounding box center [620, 66] width 39 height 24
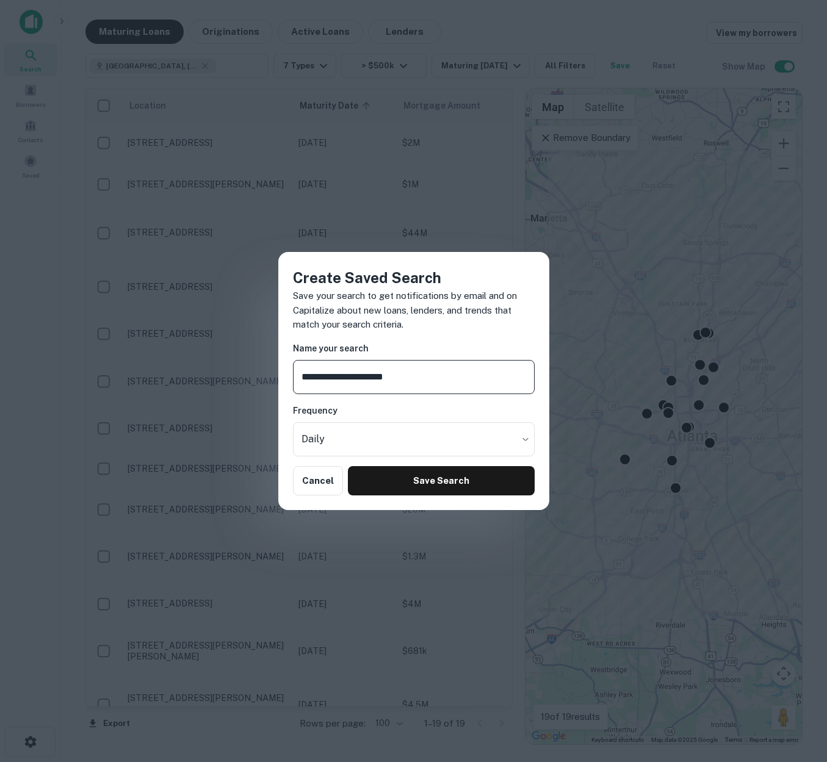
click at [300, 377] on input "**********" at bounding box center [414, 377] width 242 height 34
click at [469, 377] on input "**********" at bounding box center [414, 377] width 242 height 34
click at [438, 439] on body "Search Borrowers Contacts Saved Maturing Loans Originations Active Loans Lender…" at bounding box center [413, 381] width 827 height 762
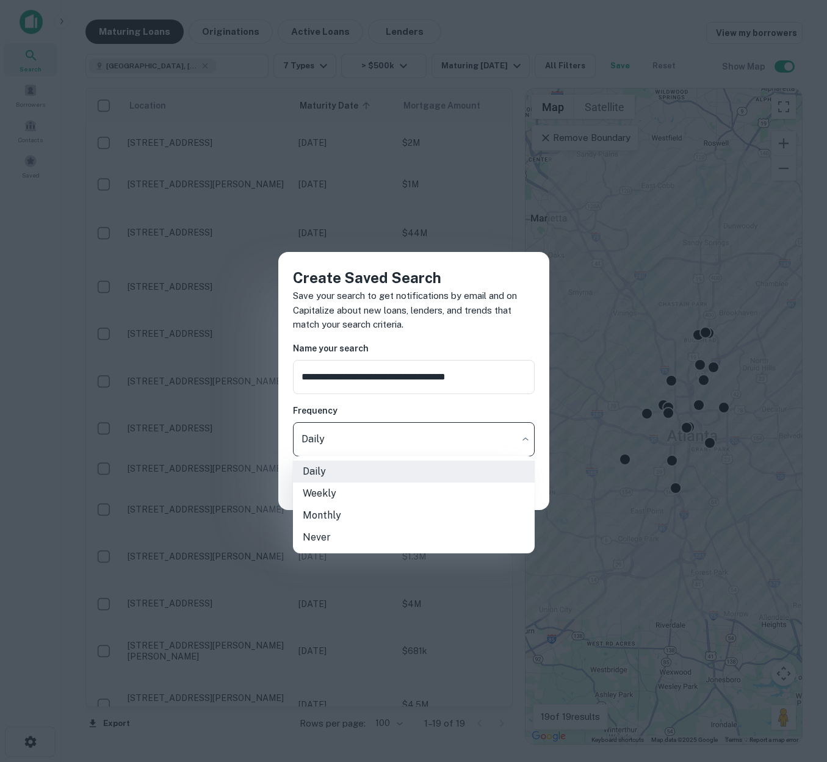
click at [494, 377] on div at bounding box center [413, 381] width 827 height 762
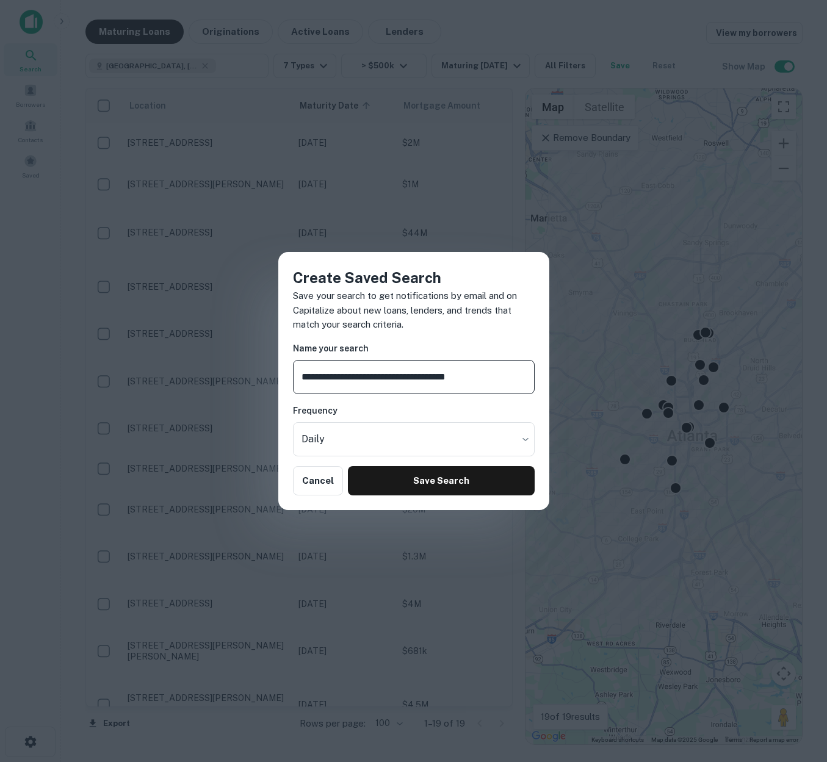
click at [494, 377] on input "**********" at bounding box center [414, 377] width 242 height 34
type input "**********"
click at [525, 439] on body "Search Borrowers Contacts Saved Maturing Loans Originations Active Loans Lender…" at bounding box center [413, 381] width 827 height 762
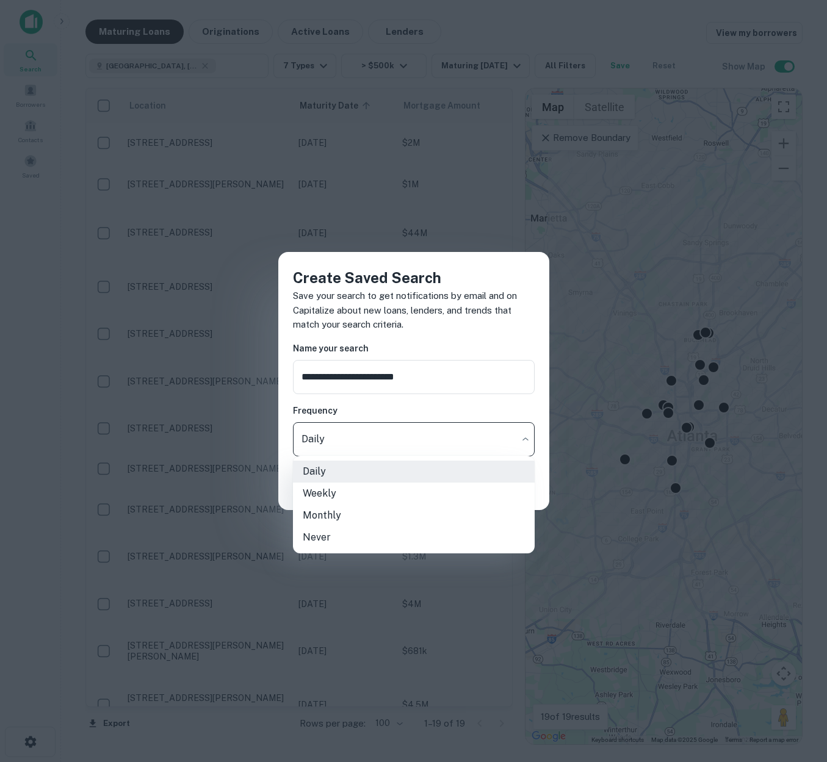
click at [357, 493] on li "Weekly" at bounding box center [414, 494] width 242 height 22
type input "******"
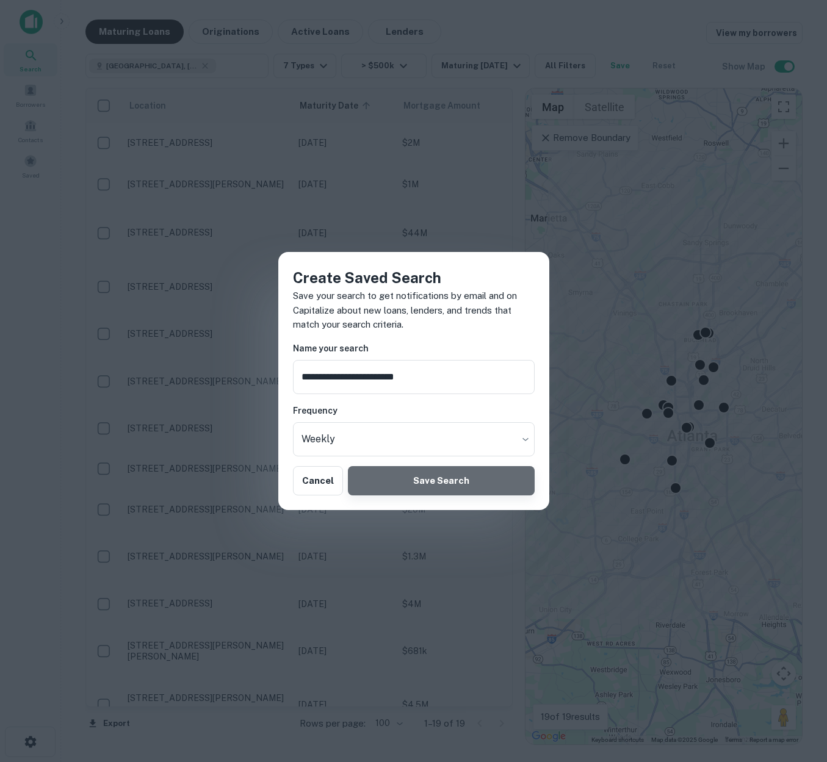
click at [444, 482] on button "Save Search" at bounding box center [441, 480] width 186 height 29
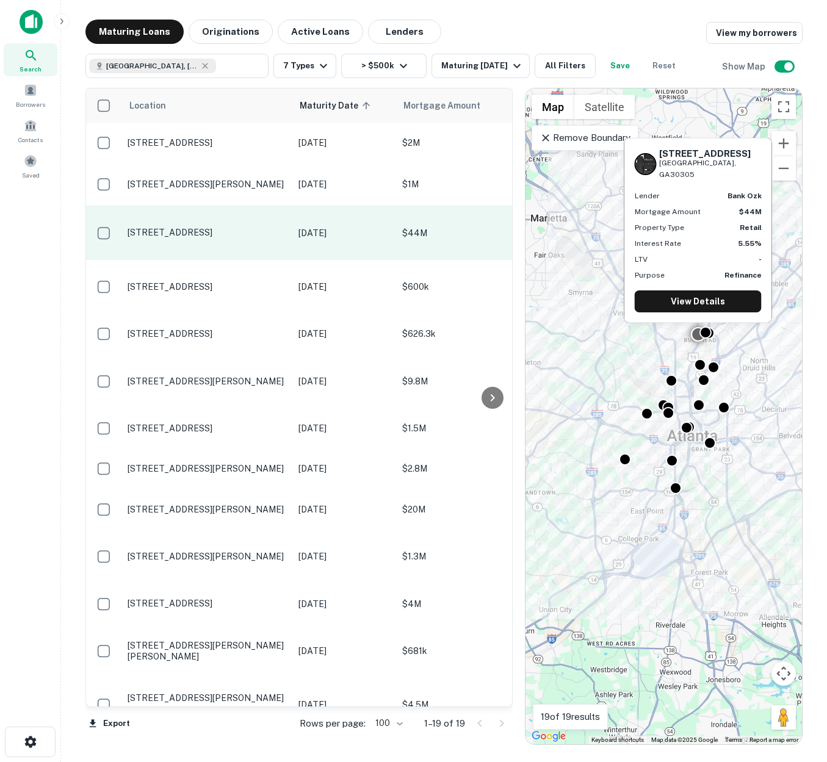
click at [253, 238] on p "3030 Peachtree Rd Nw Atlanta, GA30305" at bounding box center [207, 232] width 159 height 11
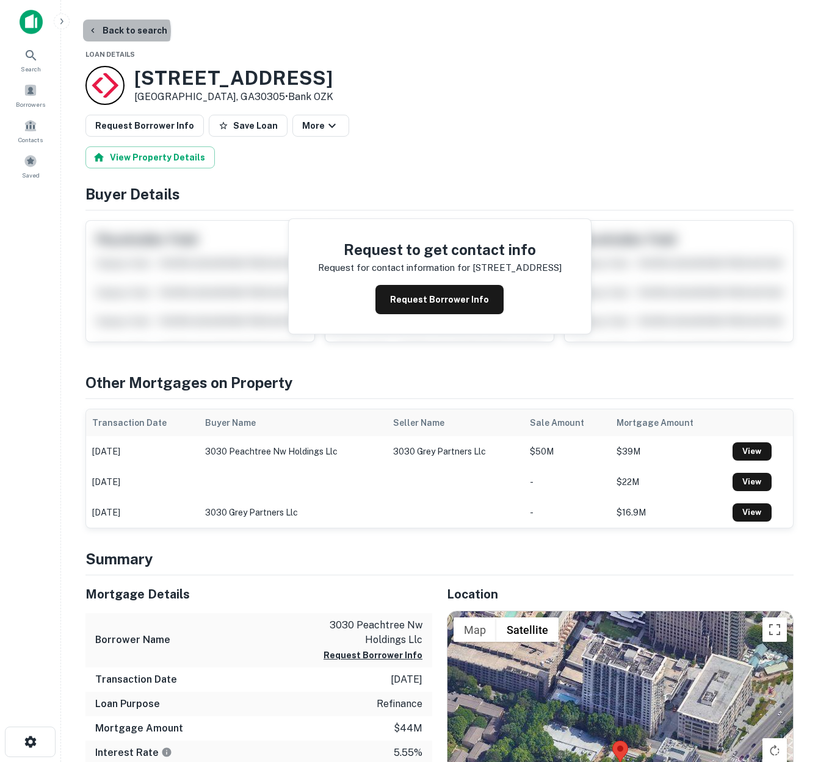
click at [126, 31] on button "Back to search" at bounding box center [127, 31] width 89 height 22
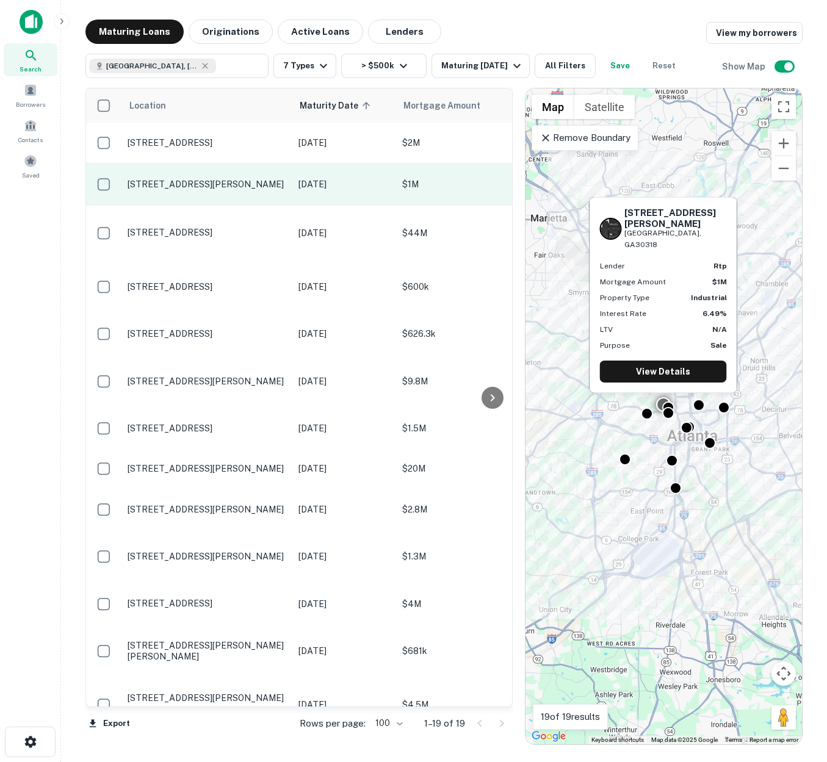
click at [272, 187] on p "1020 Donald Lee Hollowell Pkwy Nw Atlanta, GA30318" at bounding box center [207, 184] width 159 height 11
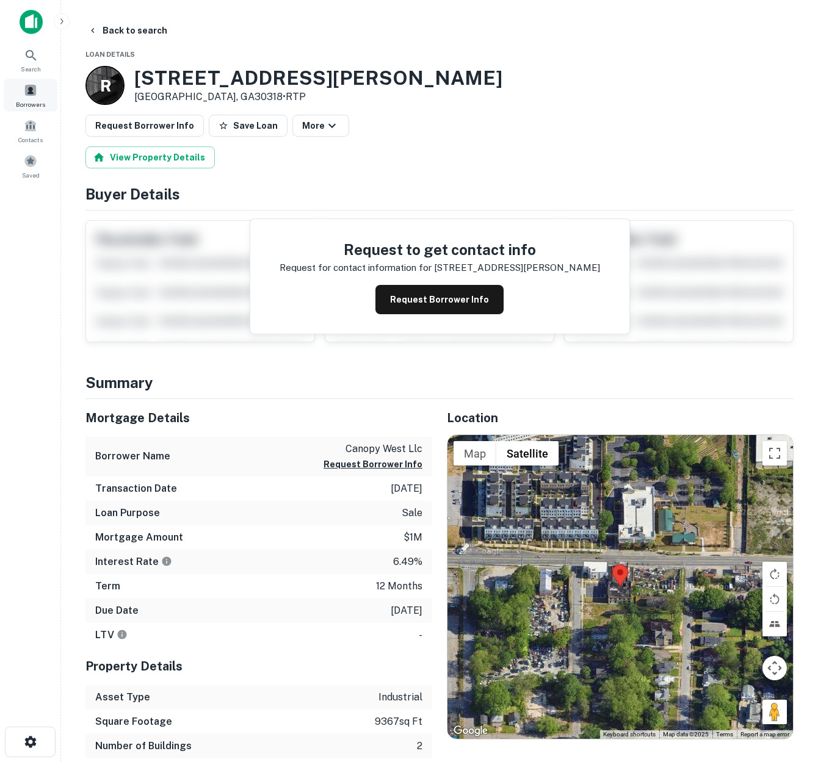
click at [33, 94] on span at bounding box center [30, 90] width 13 height 13
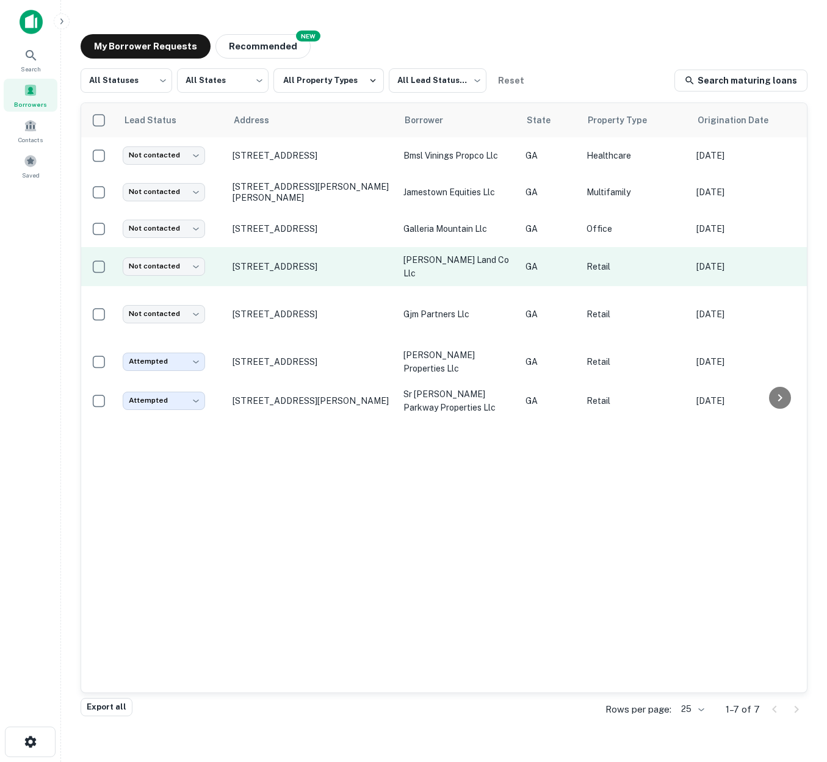
click at [499, 263] on p "[PERSON_NAME] land co llc" at bounding box center [459, 266] width 110 height 27
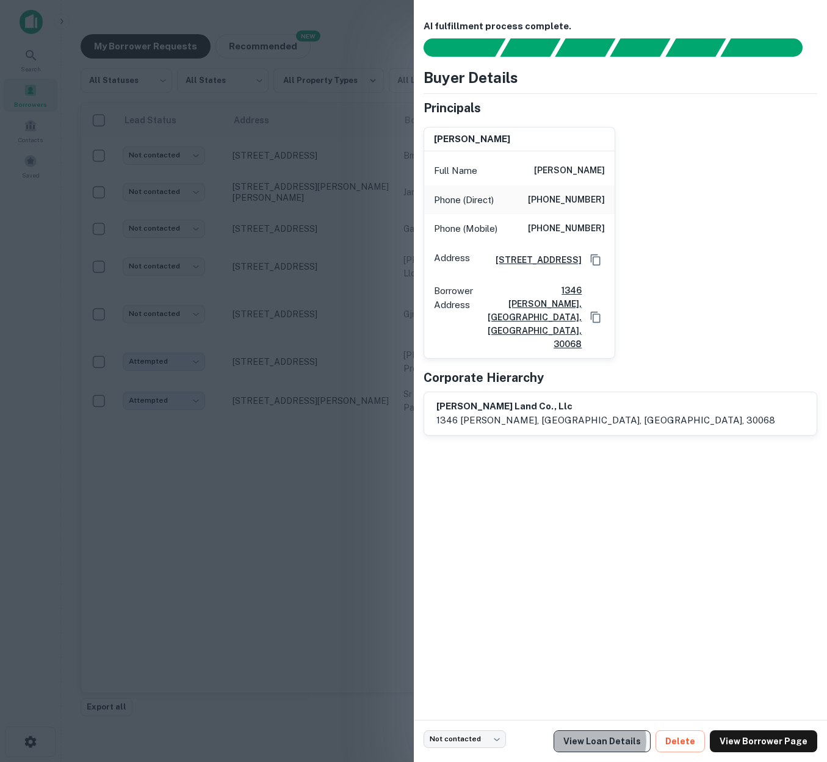
click at [610, 741] on link "View Loan Details" at bounding box center [602, 742] width 97 height 22
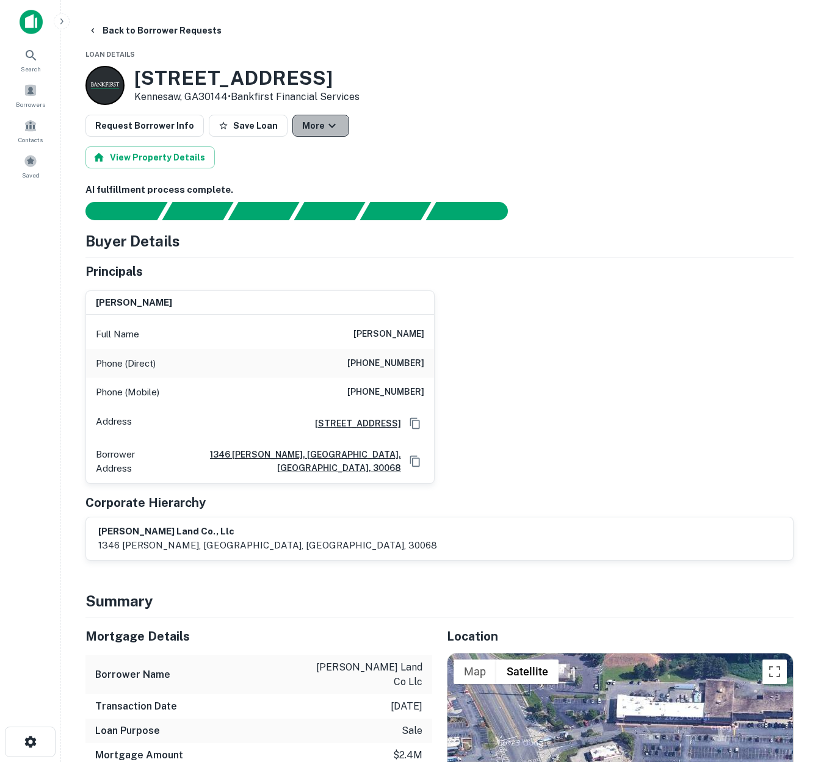
click at [325, 128] on icon "button" at bounding box center [332, 125] width 15 height 15
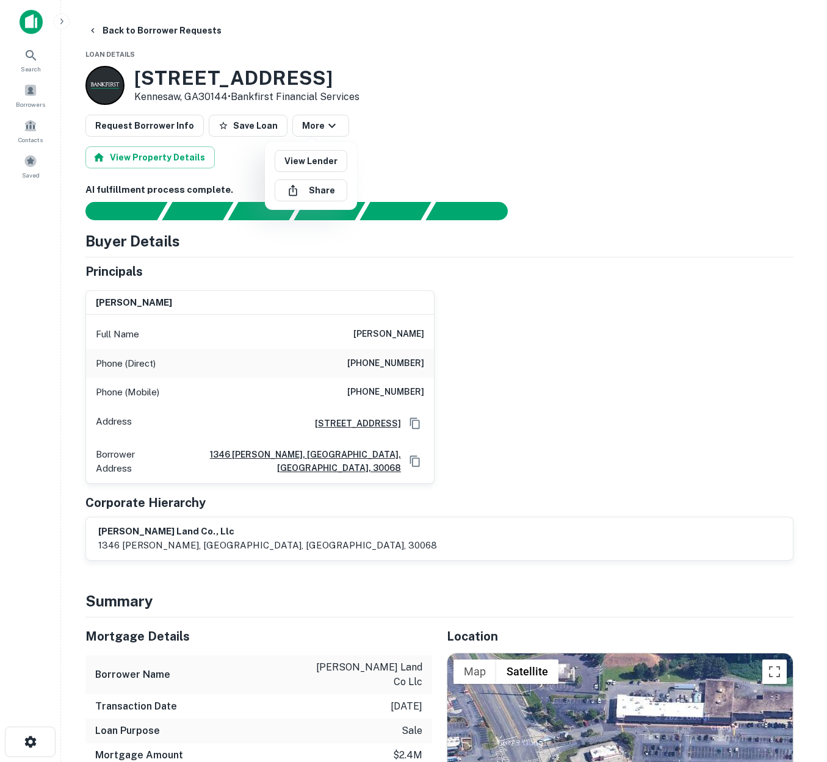
click at [90, 34] on div at bounding box center [413, 381] width 827 height 762
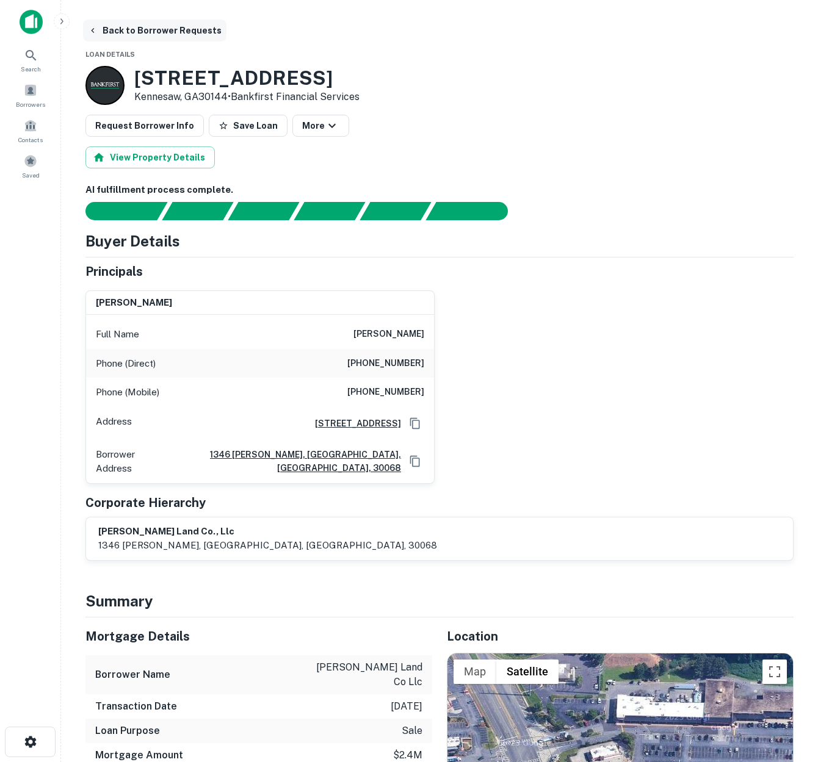
click at [95, 31] on icon "button" at bounding box center [93, 31] width 10 height 10
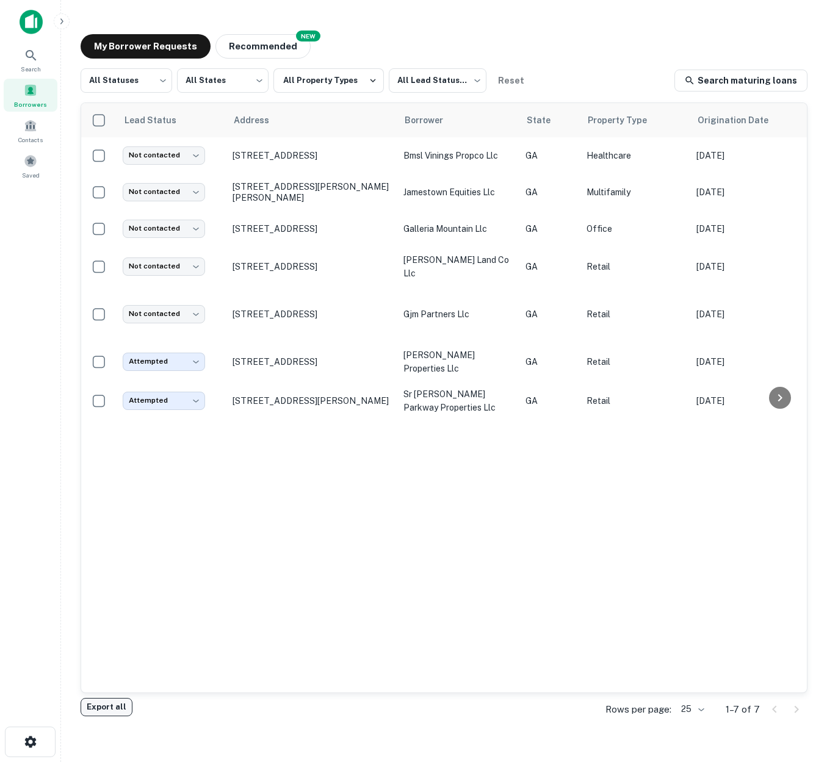
click at [107, 708] on button "Export all" at bounding box center [107, 707] width 52 height 18
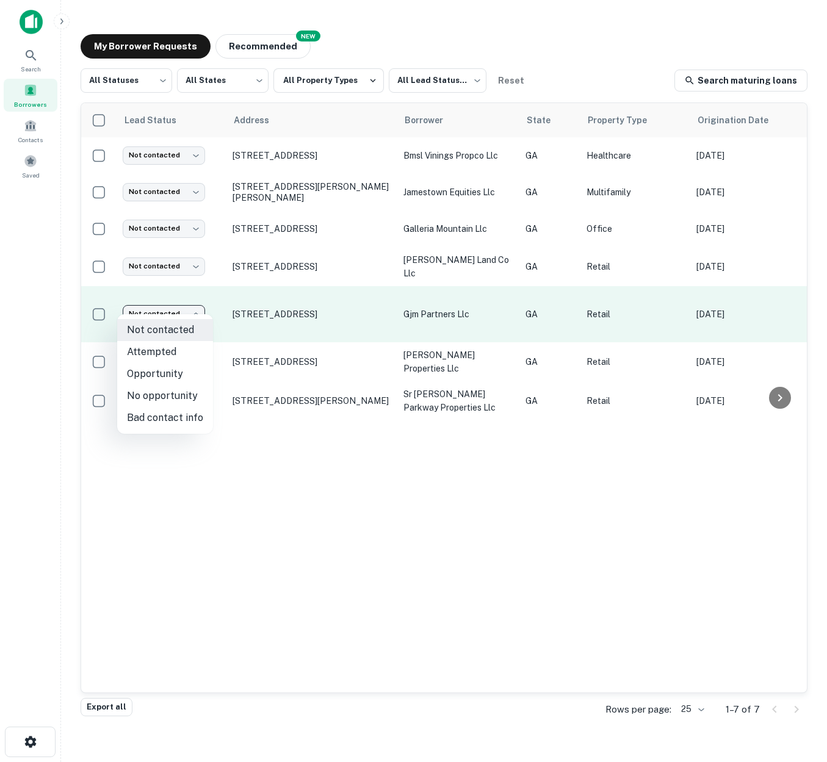
click at [196, 303] on body "Search Borrowers Contacts Saved My Borrower Requests NEW Recommended All Status…" at bounding box center [413, 381] width 827 height 762
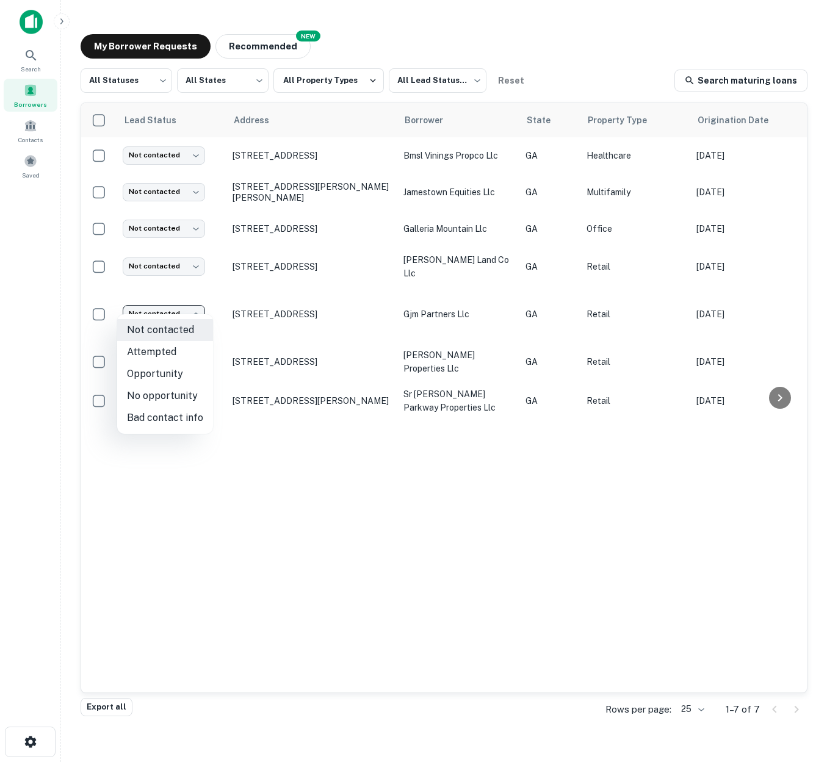
click at [300, 461] on div at bounding box center [413, 381] width 827 height 762
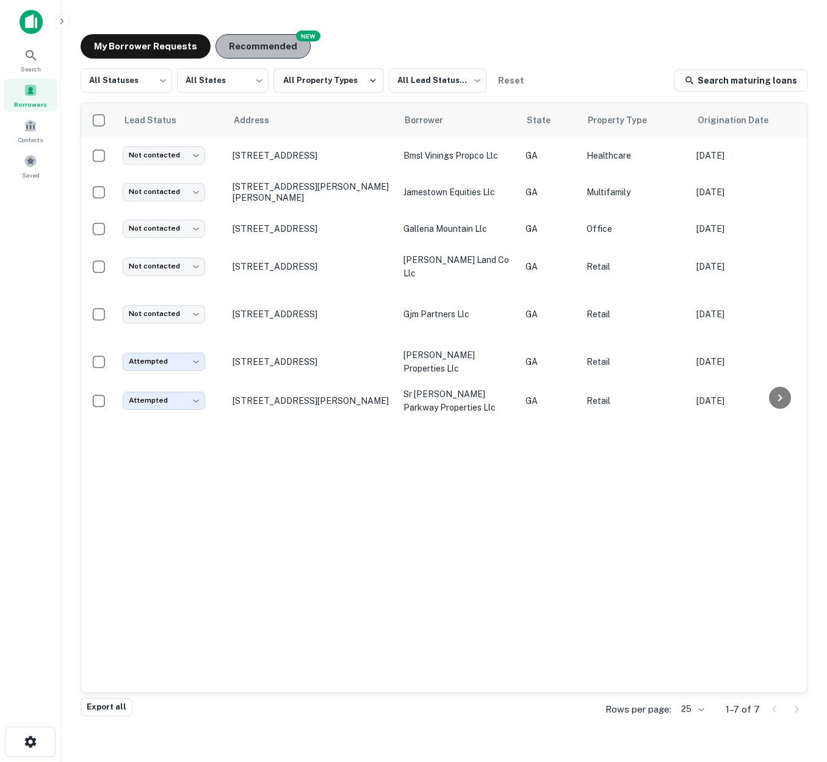
click at [263, 47] on button "Recommended" at bounding box center [262, 46] width 95 height 24
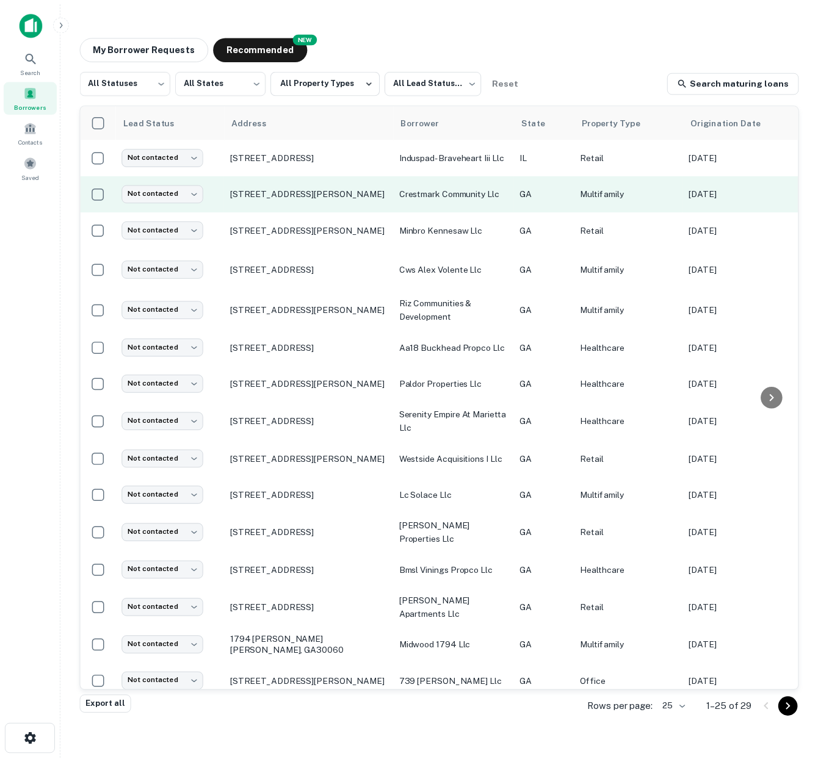
scroll to position [8, 0]
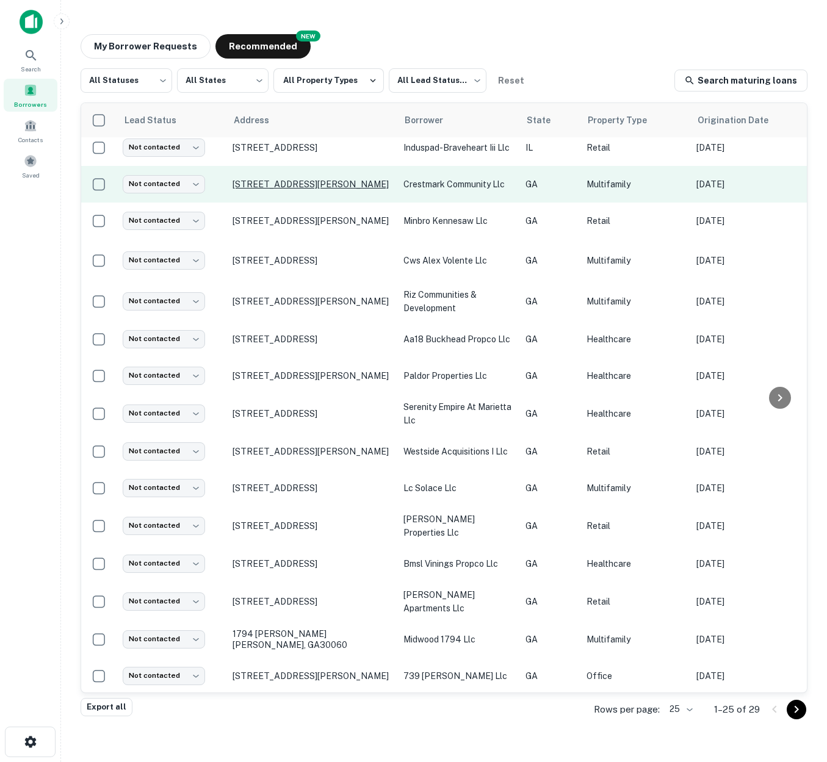
click at [370, 190] on p "845 Crestmark Dr Lithia Springs, GA30122" at bounding box center [312, 184] width 159 height 11
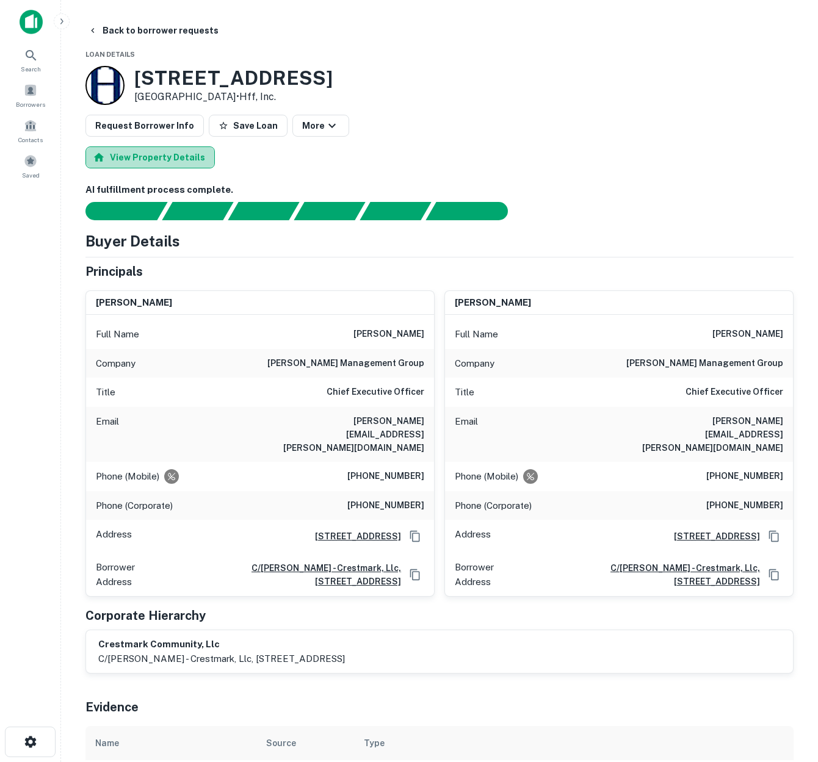
click at [162, 159] on button "View Property Details" at bounding box center [149, 158] width 129 height 22
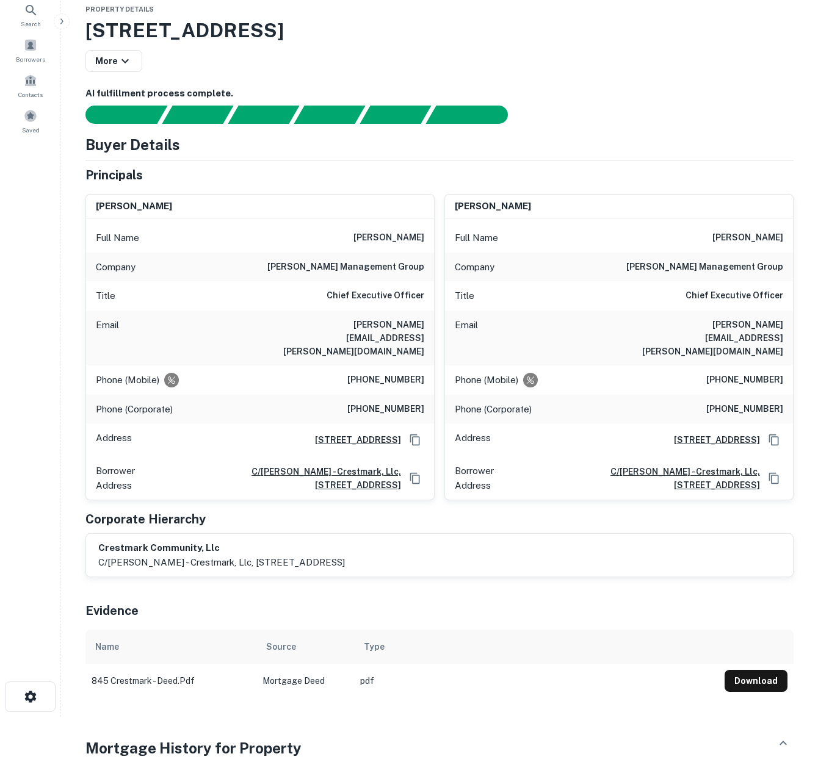
scroll to position [37, 0]
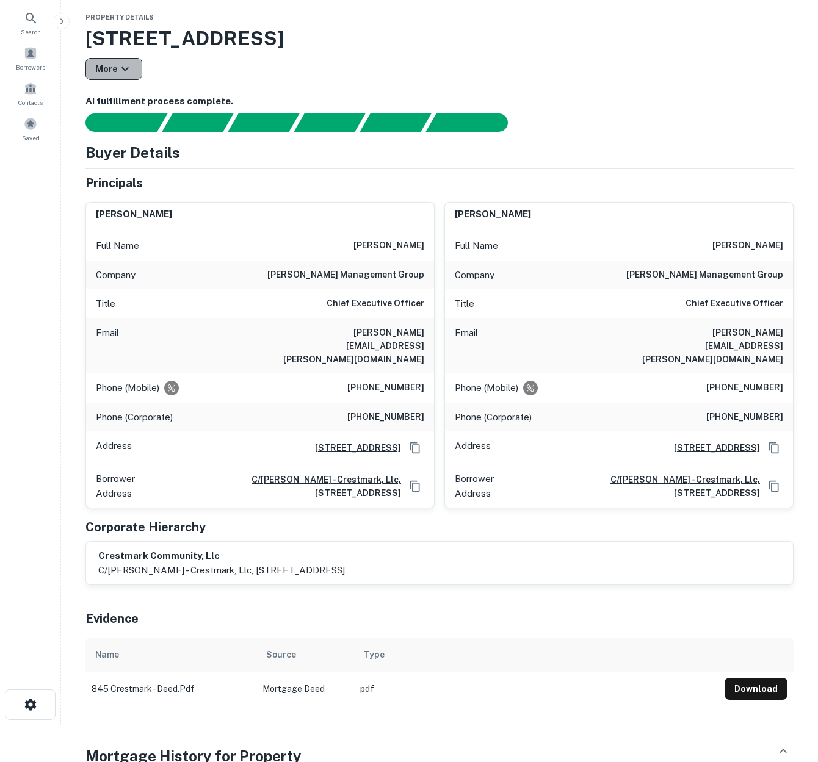
click at [121, 70] on icon "button" at bounding box center [125, 69] width 15 height 15
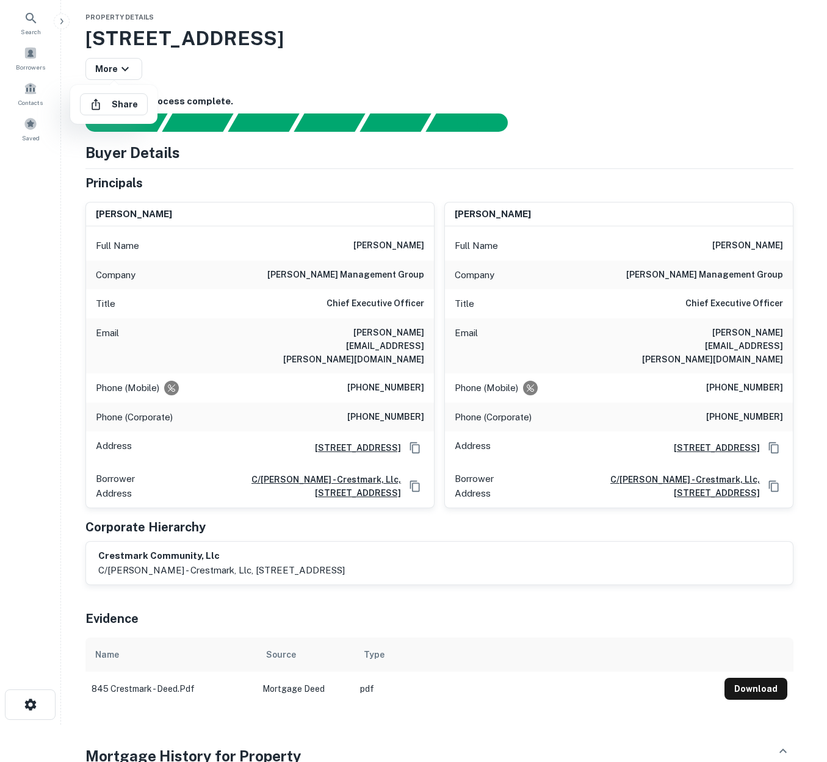
click at [747, 660] on div at bounding box center [413, 381] width 827 height 762
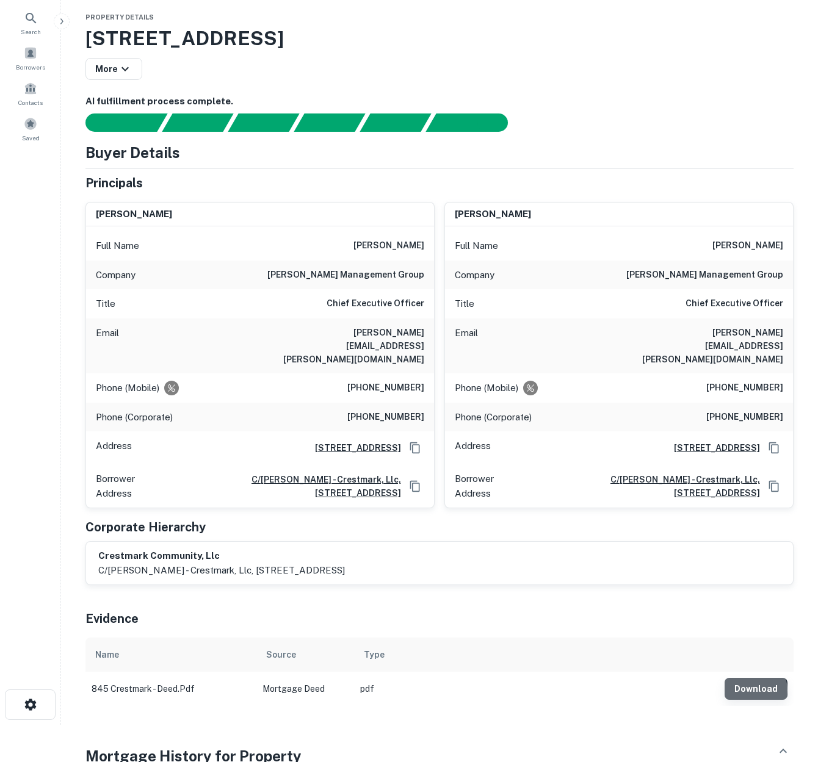
click at [753, 678] on button "Download" at bounding box center [756, 689] width 63 height 22
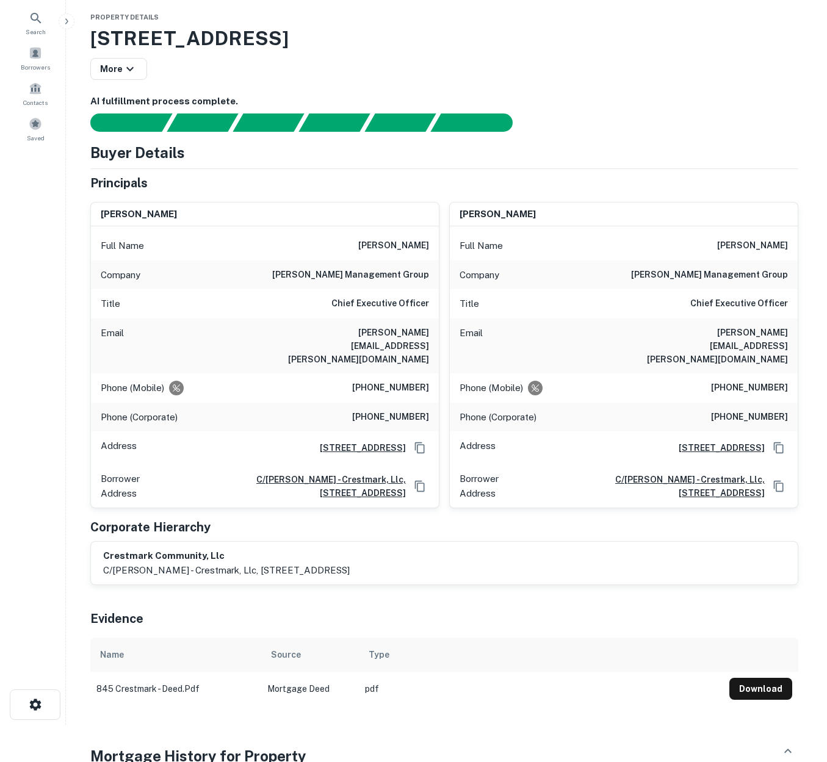
scroll to position [0, 0]
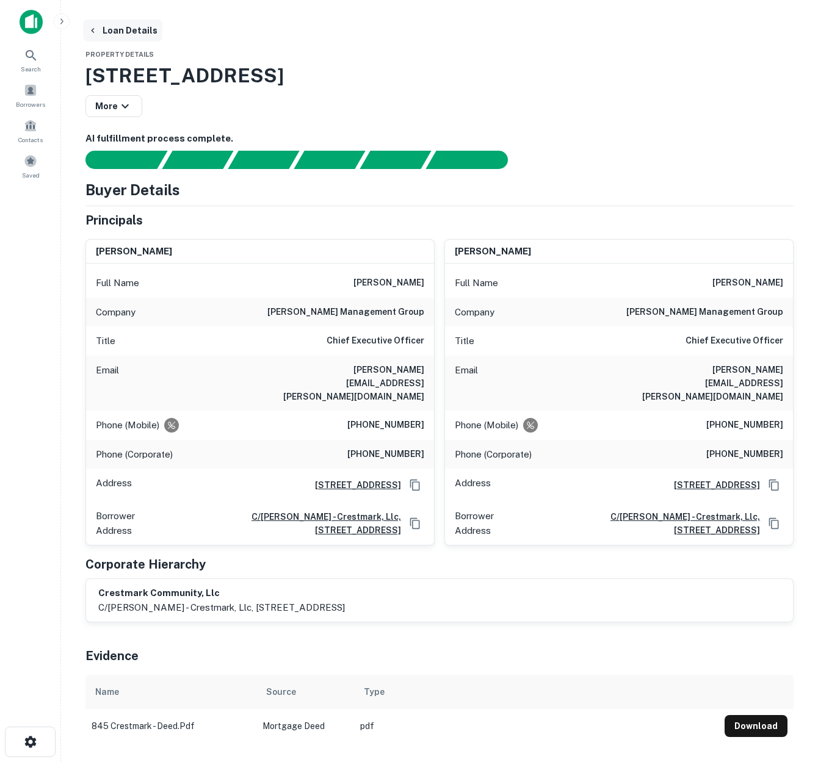
click at [99, 30] on button "Loan Details" at bounding box center [122, 31] width 79 height 22
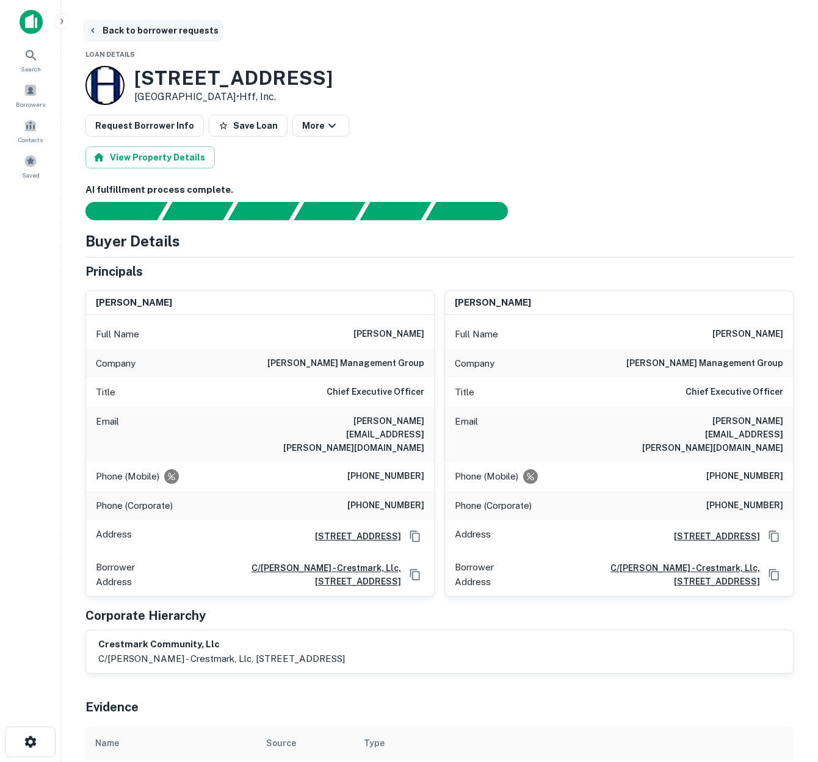
click at [185, 32] on button "Back to borrower requests" at bounding box center [153, 31] width 140 height 22
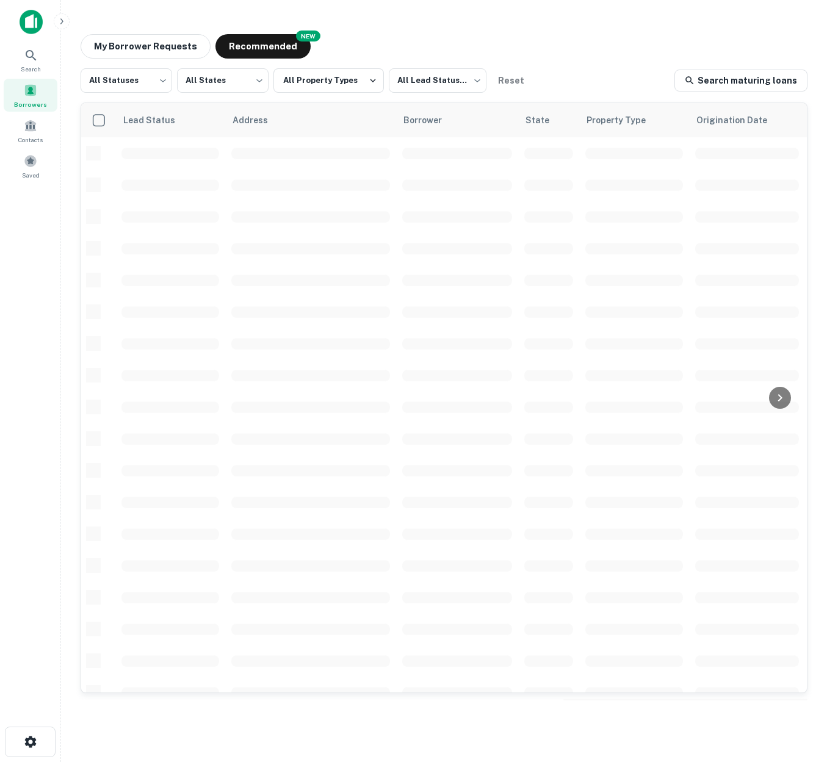
scroll to position [8, 0]
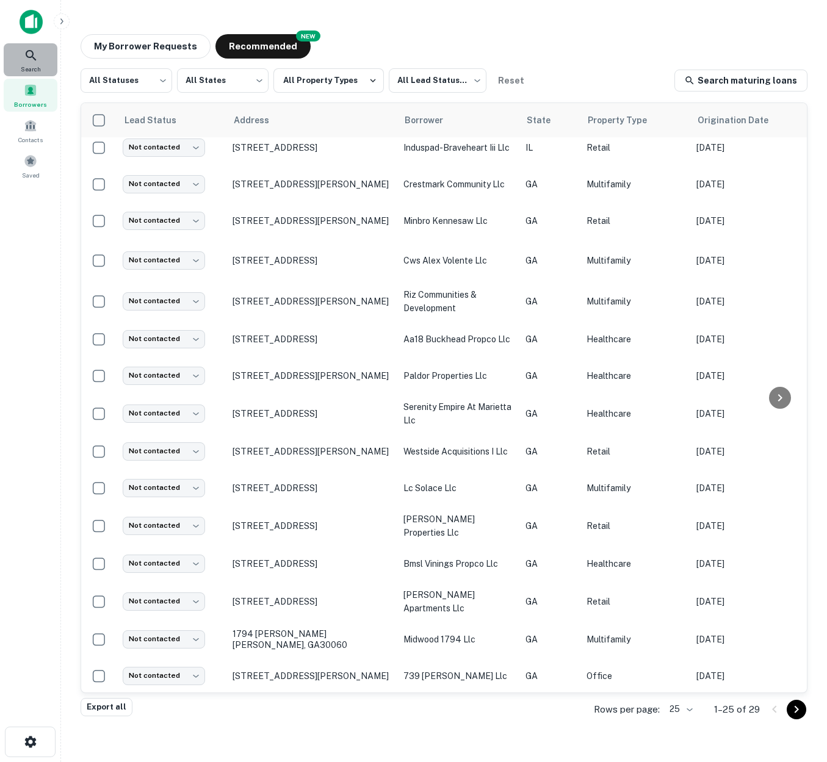
click at [34, 53] on icon at bounding box center [31, 55] width 15 height 15
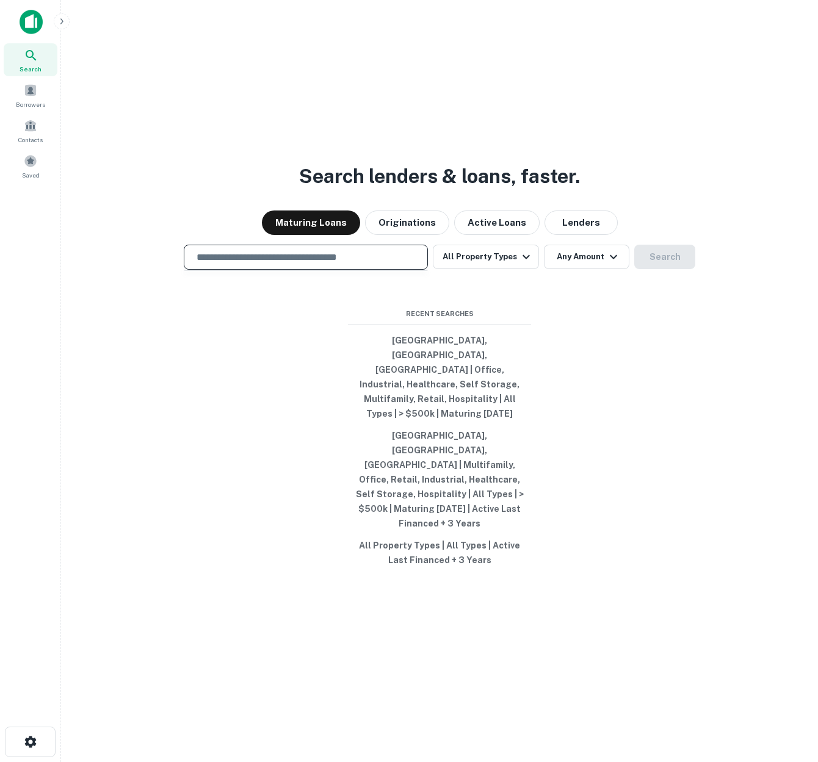
click at [266, 264] on input "text" at bounding box center [305, 257] width 233 height 14
type input "********"
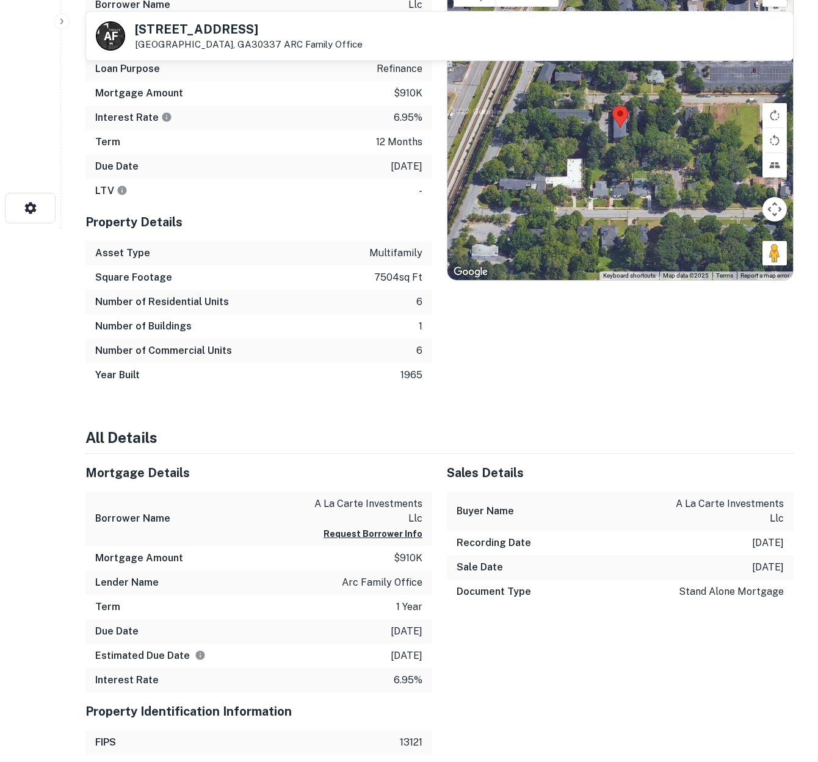
scroll to position [321, 0]
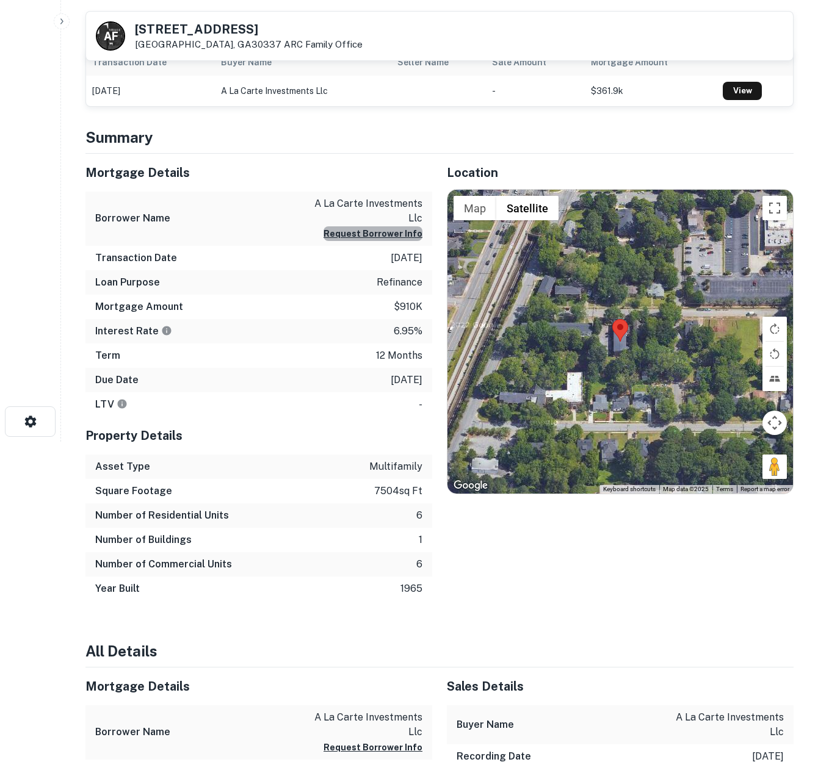
click at [397, 234] on button "Request Borrower Info" at bounding box center [373, 233] width 99 height 15
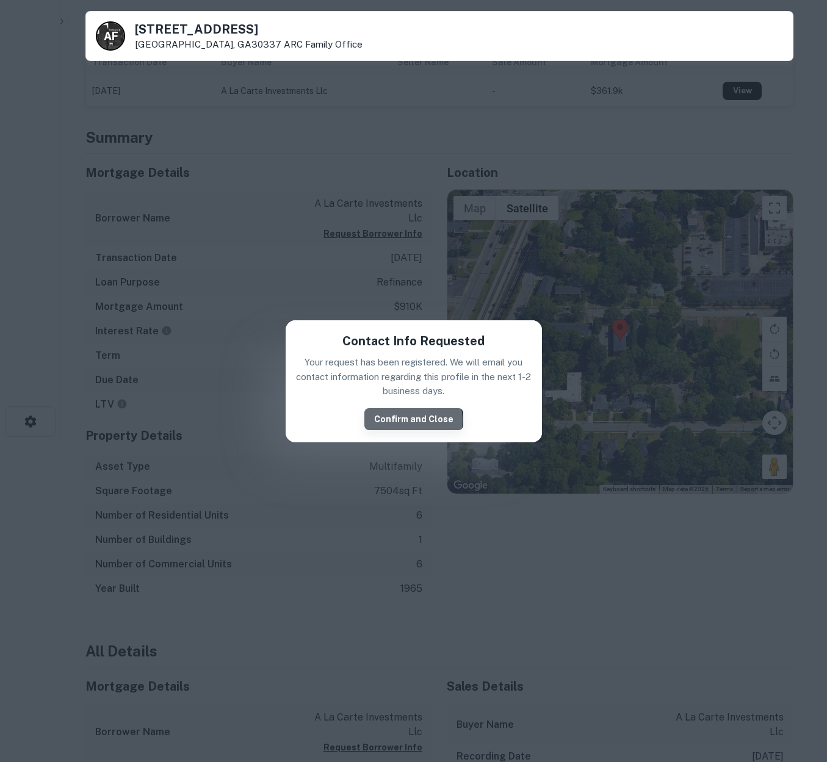
click at [415, 420] on button "Confirm and Close" at bounding box center [413, 419] width 99 height 22
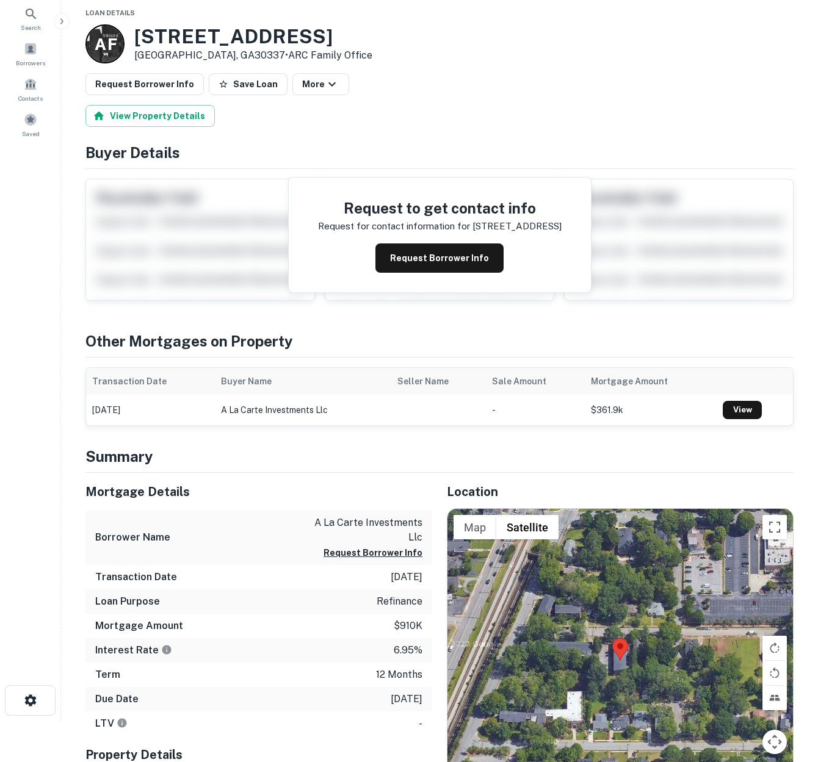
scroll to position [0, 0]
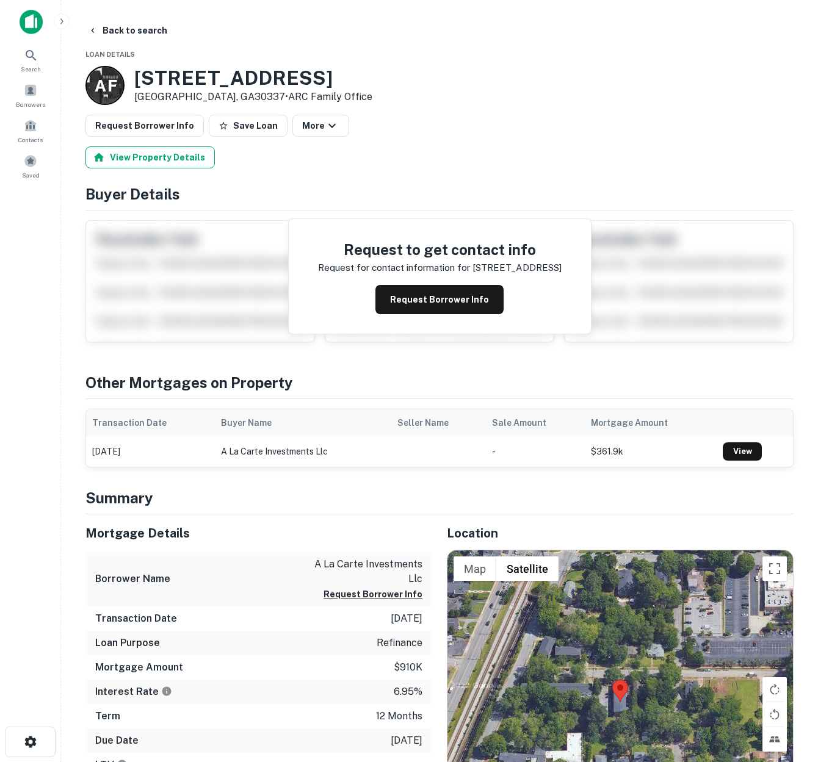
click at [162, 153] on button "View Property Details" at bounding box center [149, 158] width 129 height 22
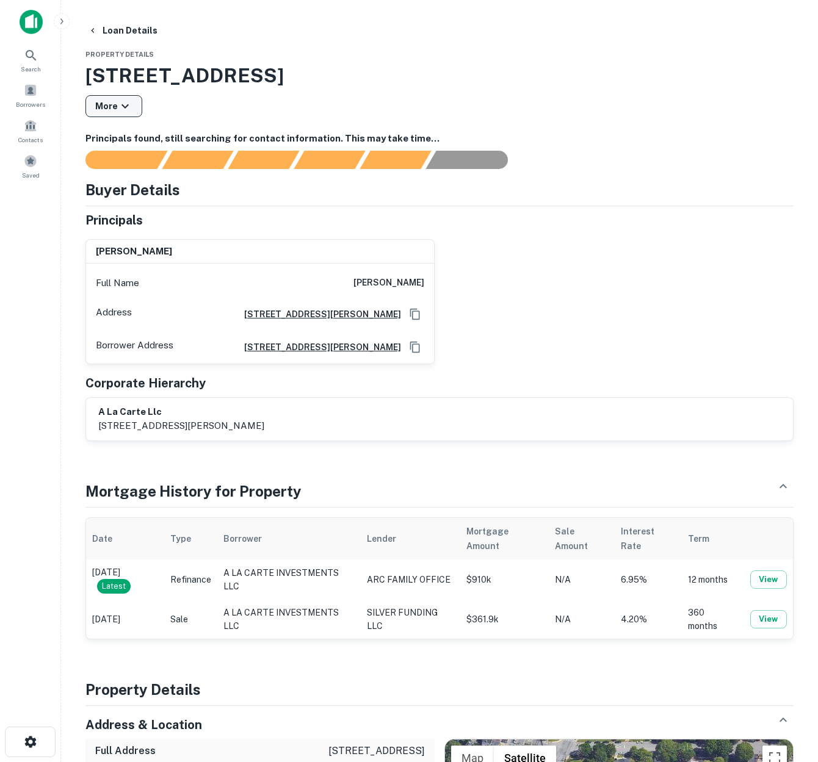
click at [118, 106] on icon "button" at bounding box center [125, 106] width 15 height 15
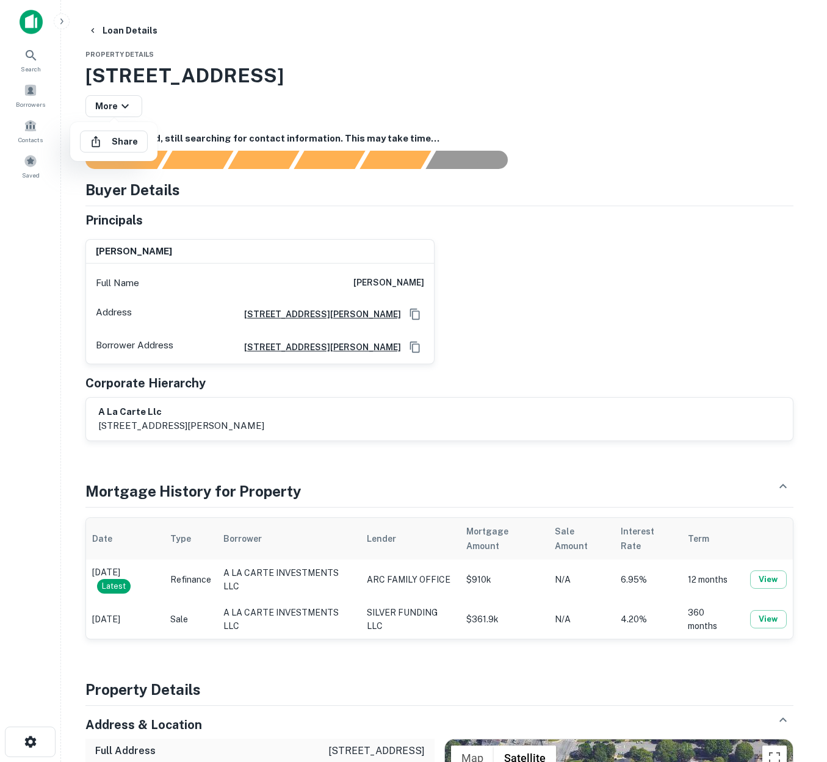
click at [143, 41] on div at bounding box center [413, 381] width 827 height 762
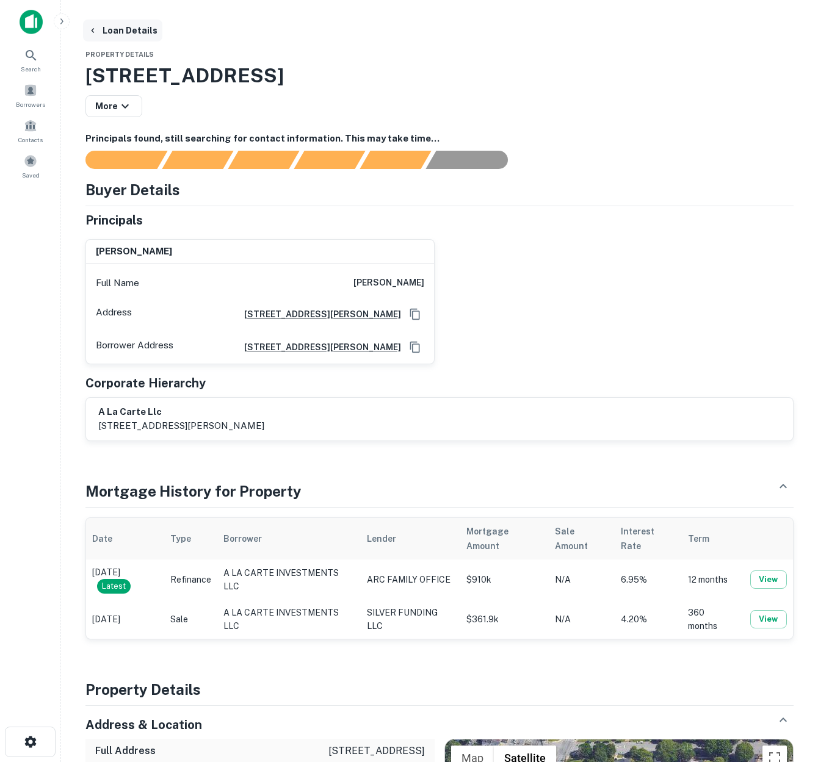
click at [137, 32] on button "Loan Details" at bounding box center [122, 31] width 79 height 22
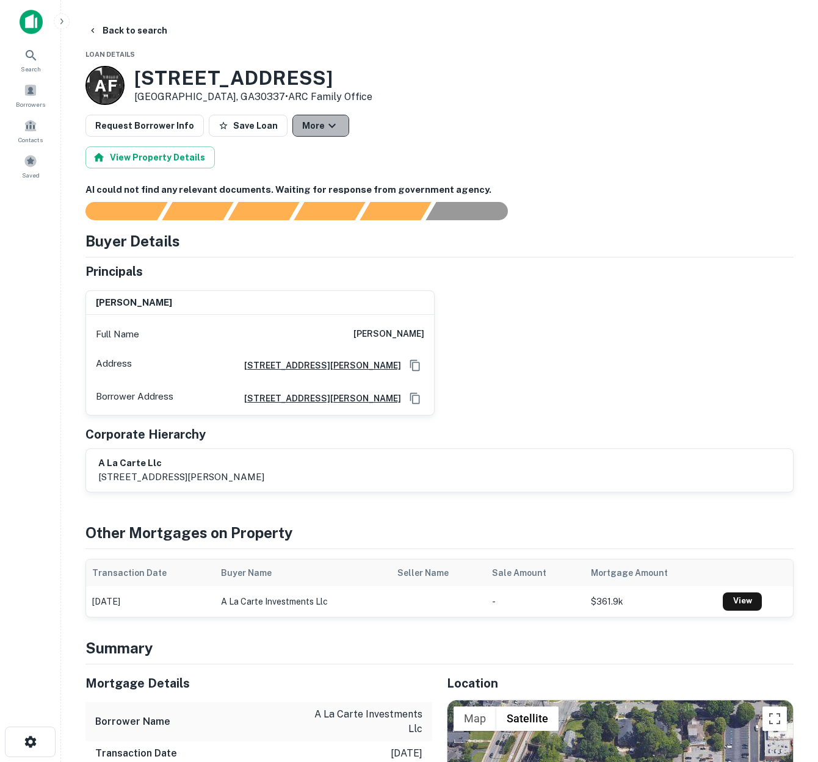
click at [325, 119] on icon "button" at bounding box center [332, 125] width 15 height 15
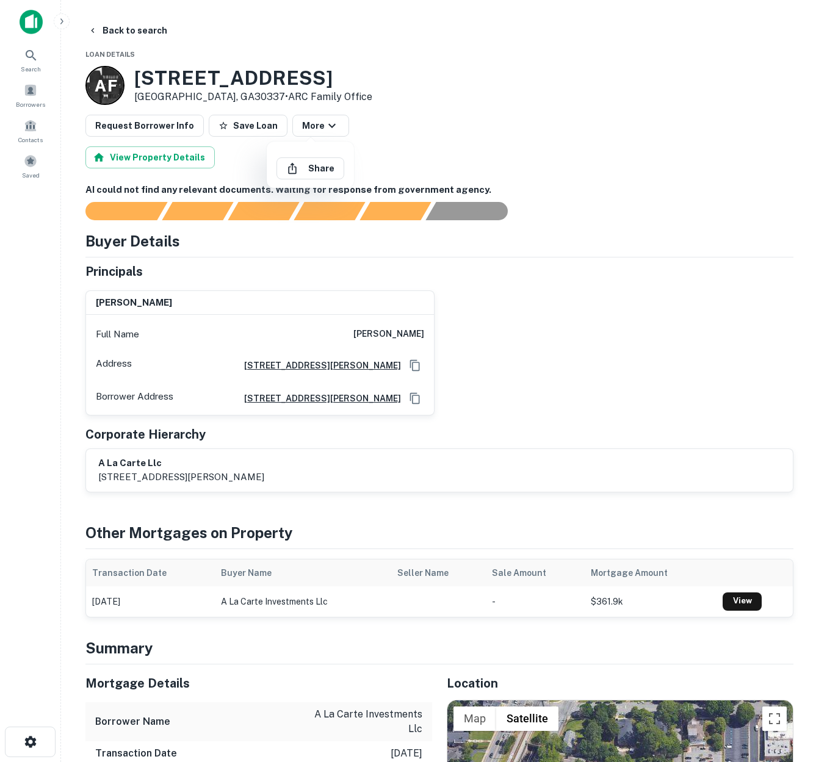
click at [117, 52] on div at bounding box center [413, 381] width 827 height 762
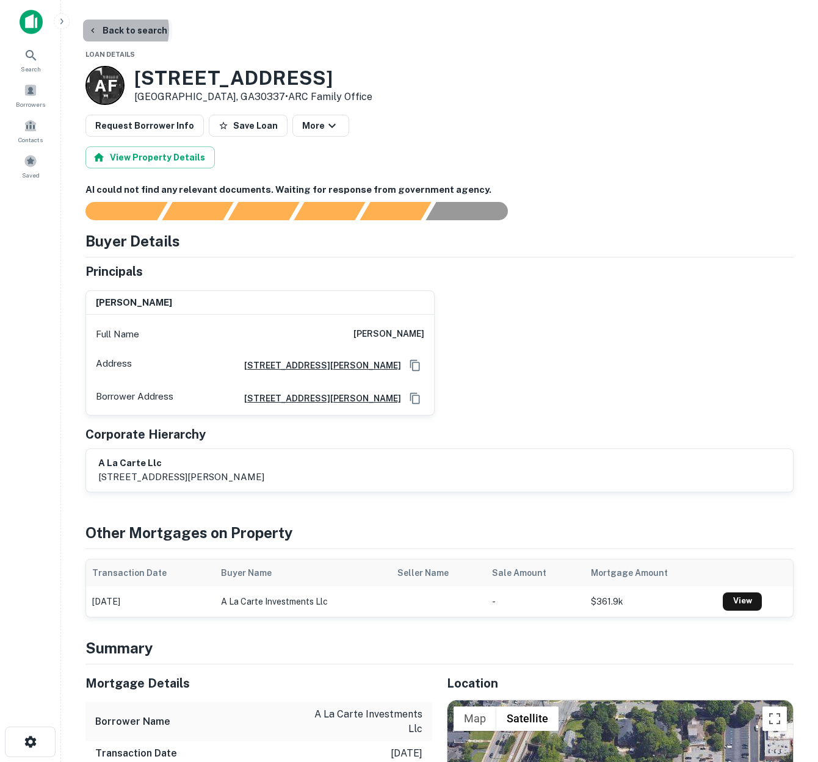
click at [116, 29] on button "Back to search" at bounding box center [127, 31] width 89 height 22
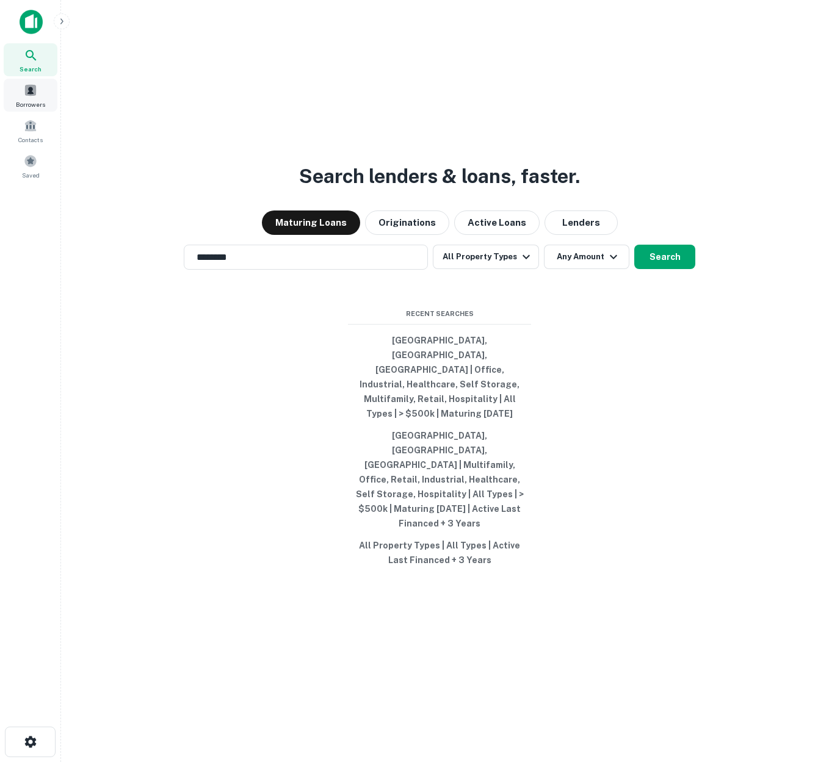
click at [35, 92] on span at bounding box center [30, 90] width 13 height 13
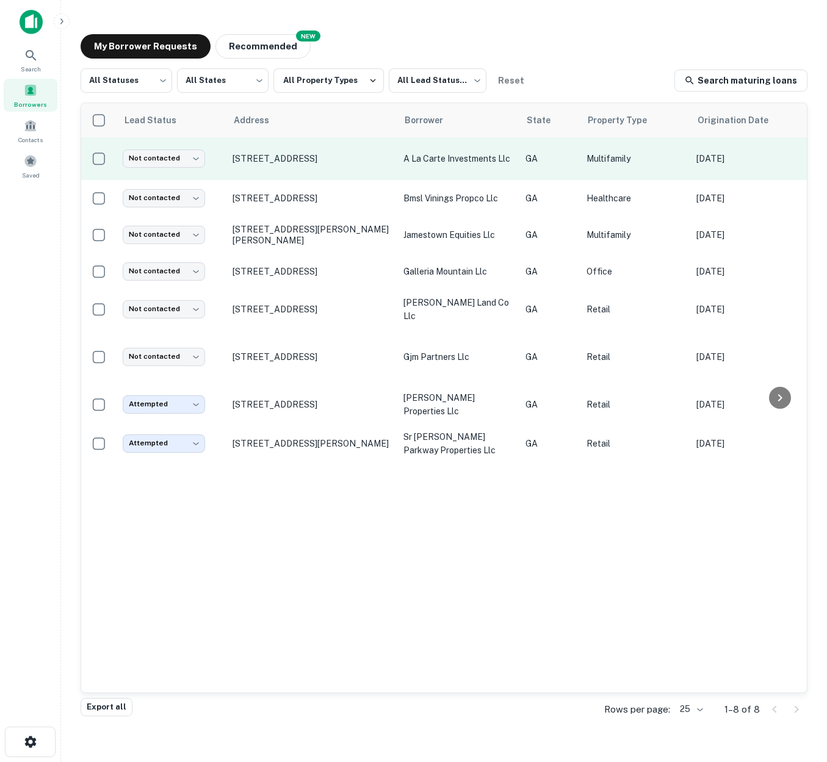
click at [519, 165] on td "a la carte investments llc" at bounding box center [458, 158] width 122 height 43
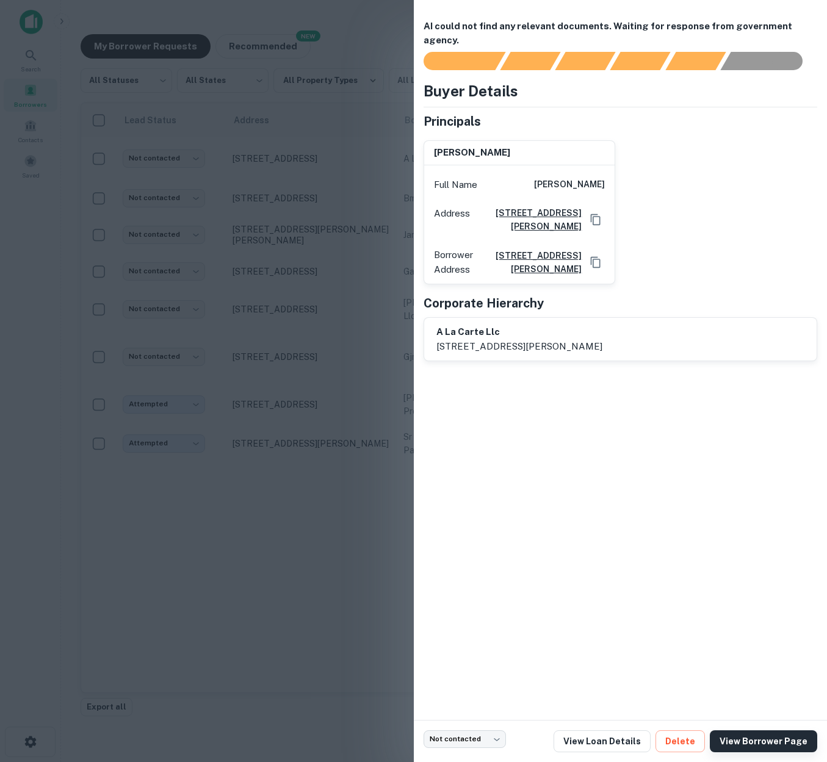
click at [759, 742] on link "View Borrower Page" at bounding box center [763, 742] width 107 height 22
